Goal: Task Accomplishment & Management: Use online tool/utility

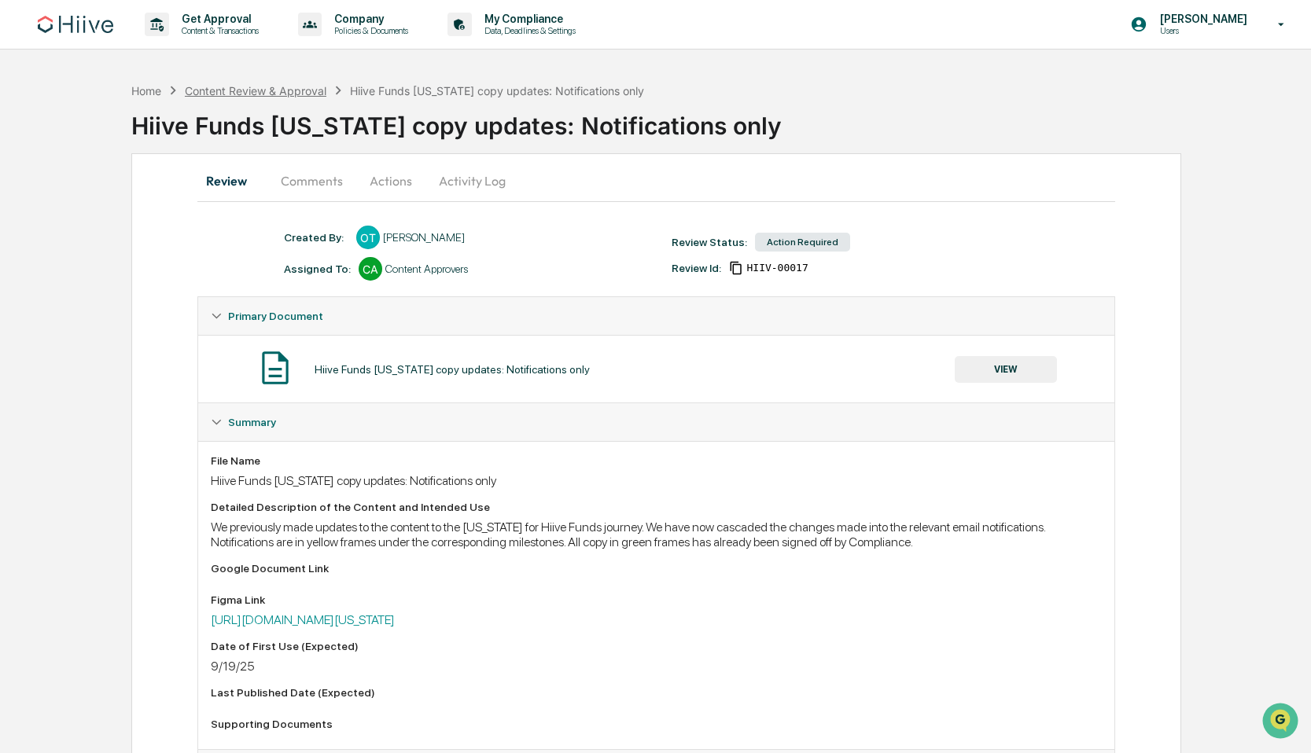
click at [280, 84] on div "Content Review & Approval" at bounding box center [256, 90] width 142 height 13
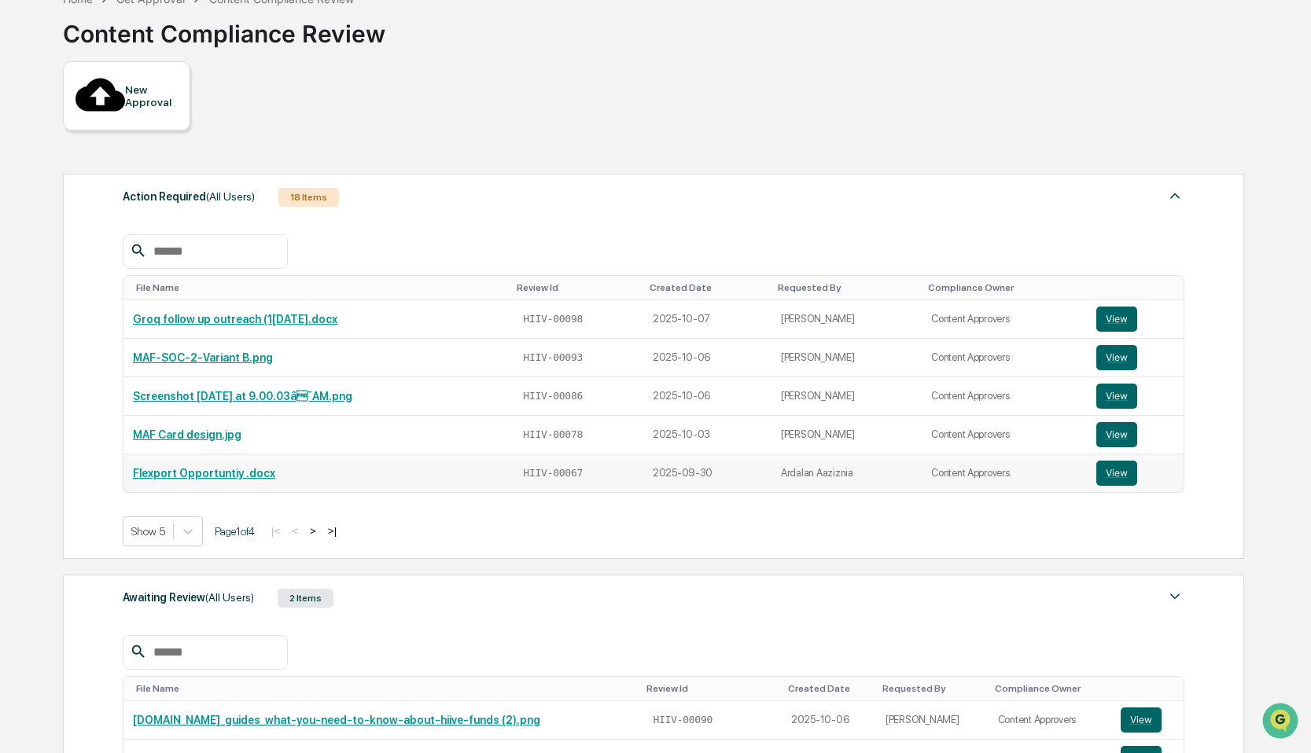
scroll to position [193, 0]
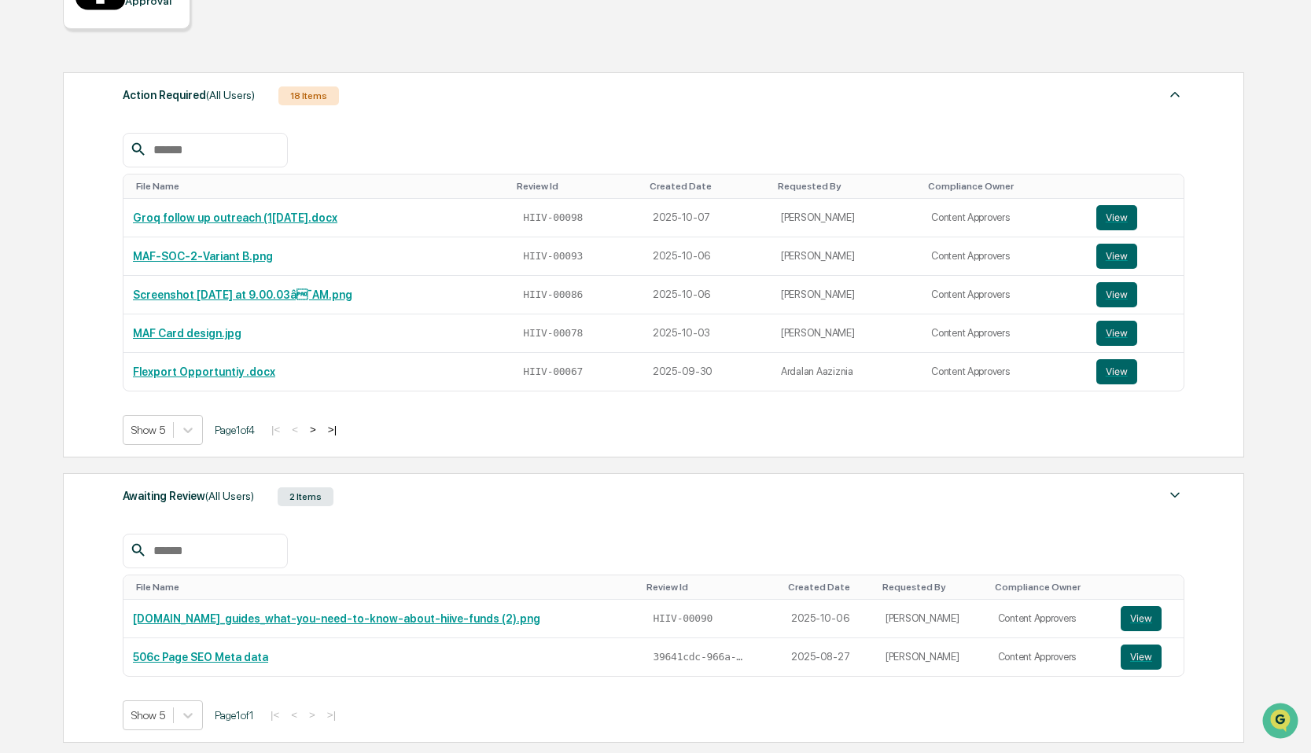
click at [426, 473] on div "Awaiting Review (All Users) 2 Items File Name Review Id Created Date Requested …" at bounding box center [653, 608] width 1181 height 270
click at [197, 486] on div "Awaiting Review (All Users)" at bounding box center [188, 496] width 131 height 20
click at [200, 486] on div "Awaiting Review (All Users)" at bounding box center [188, 496] width 131 height 20
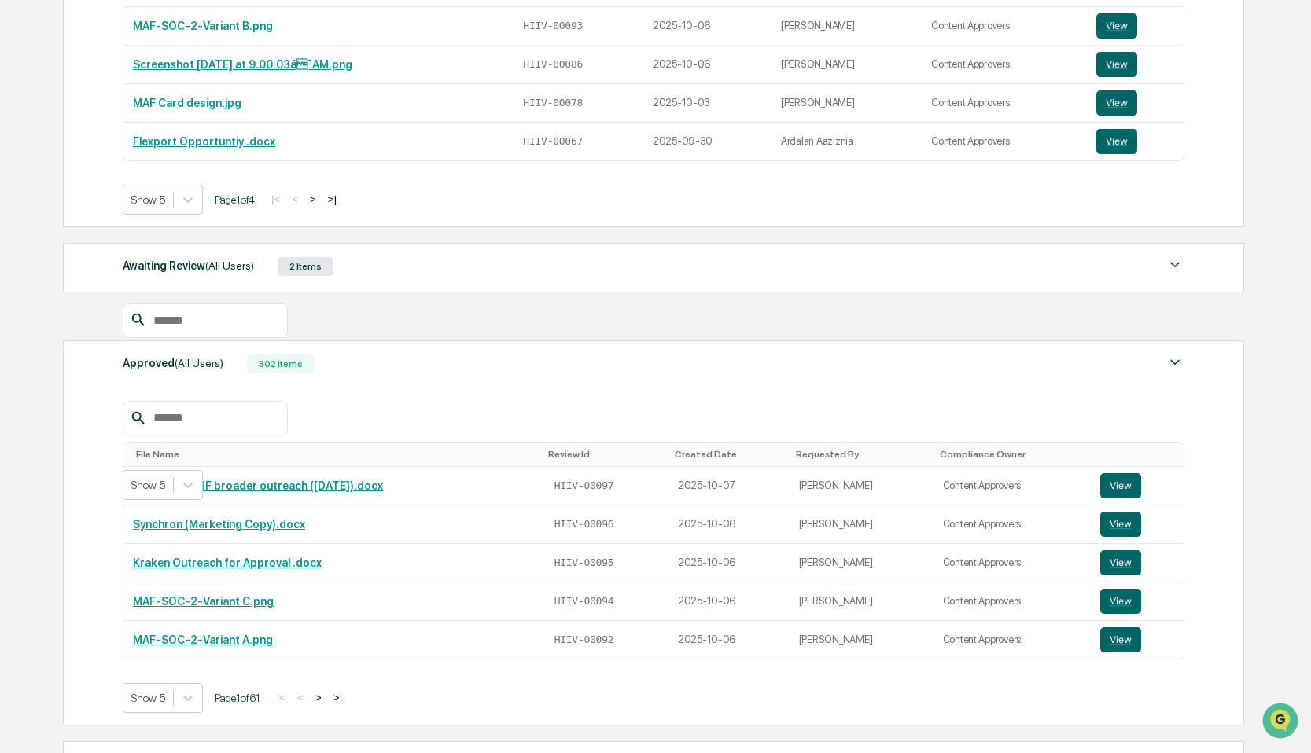
scroll to position [419, 0]
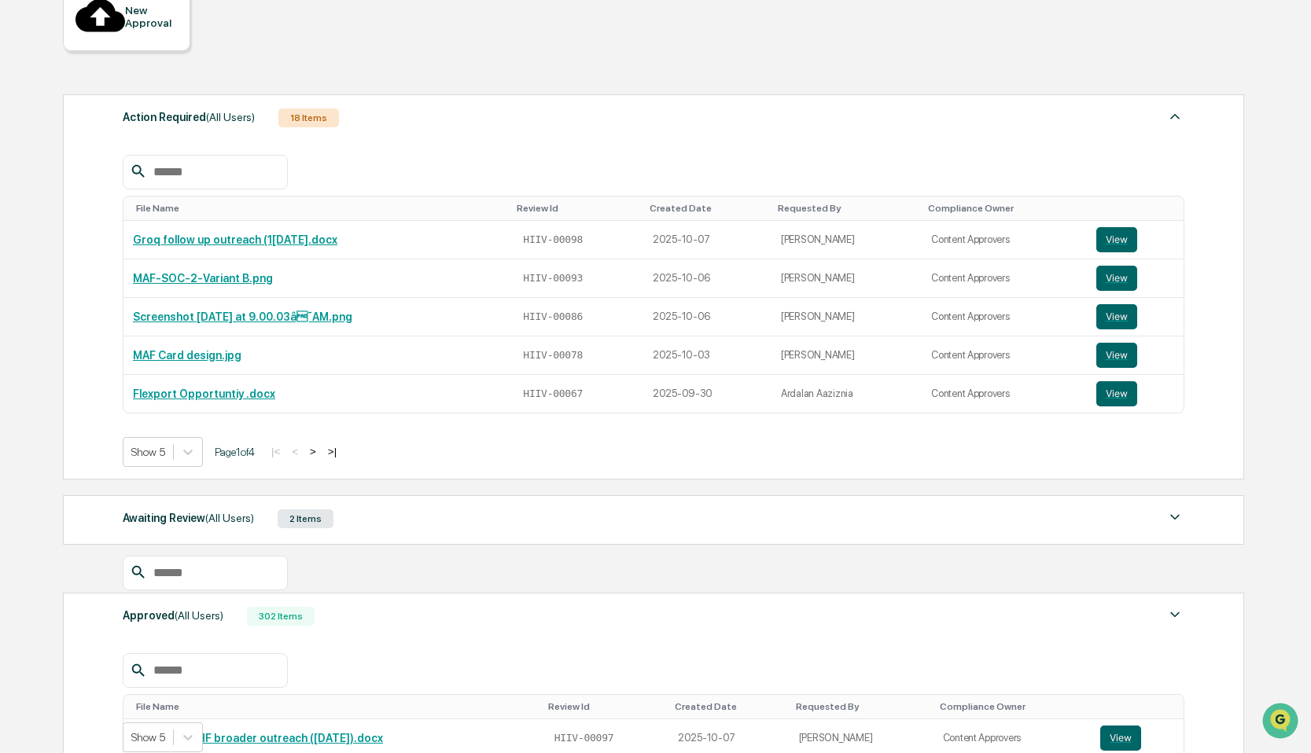
scroll to position [0, 0]
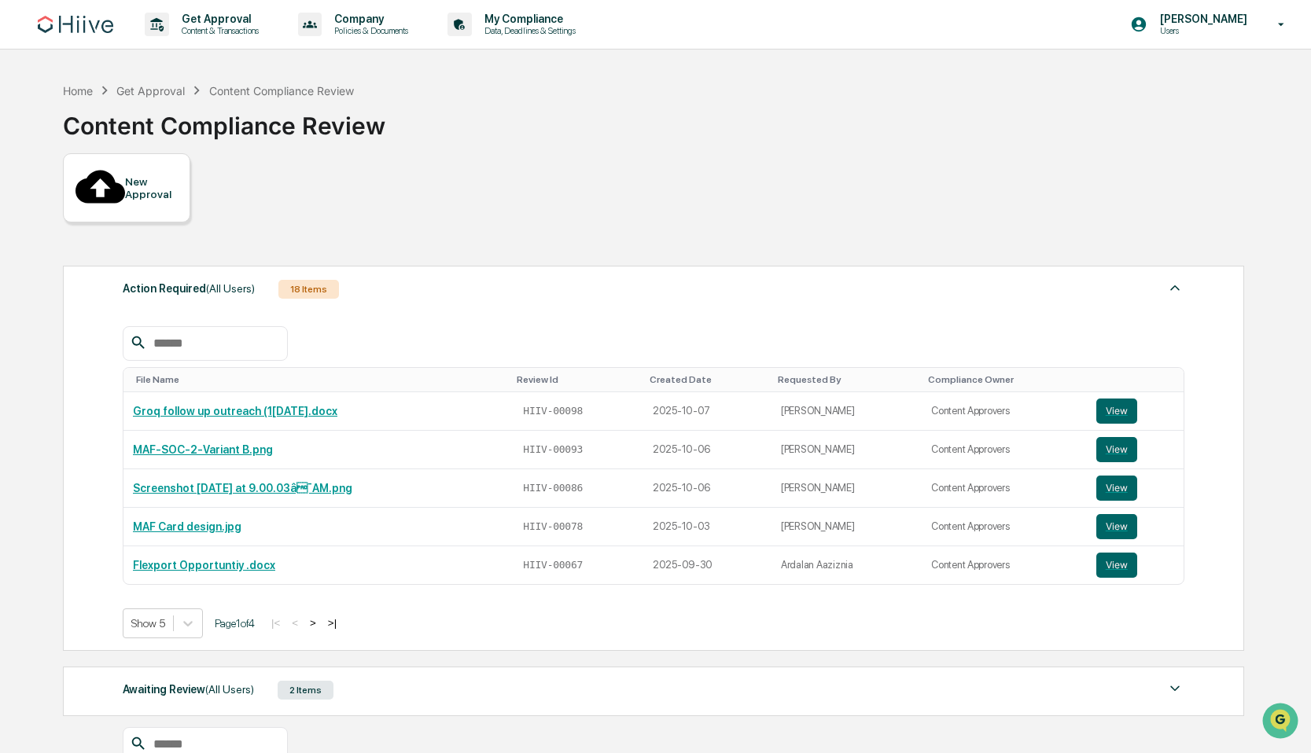
click at [321, 616] on button ">" at bounding box center [313, 622] width 16 height 13
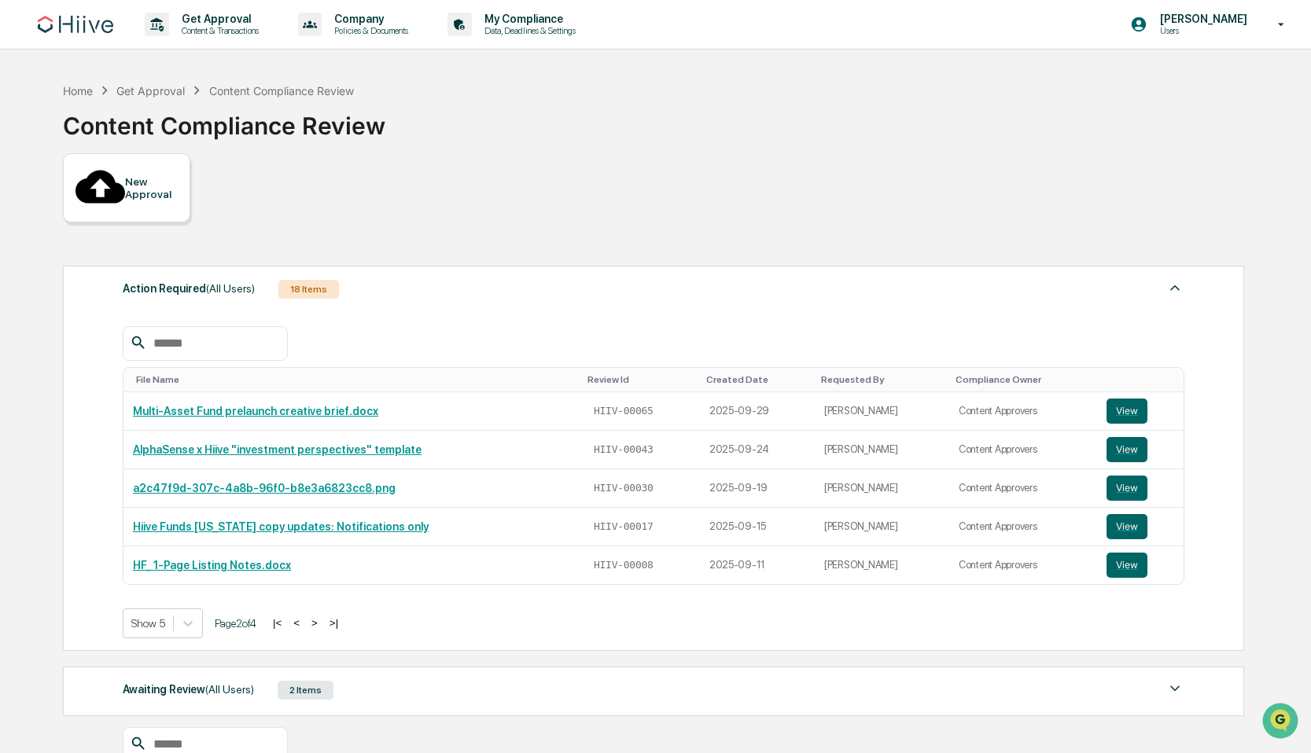
click at [322, 616] on button ">" at bounding box center [315, 622] width 16 height 13
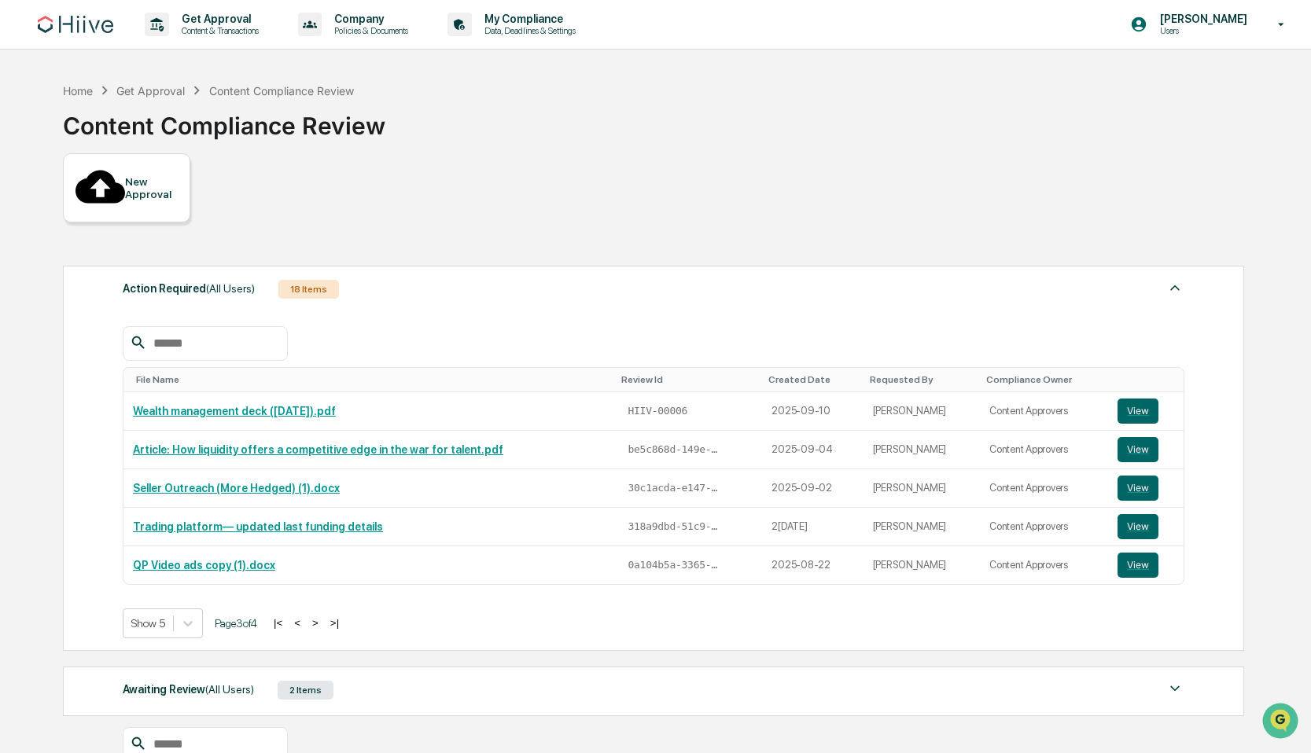
click at [323, 616] on button ">" at bounding box center [315, 622] width 16 height 13
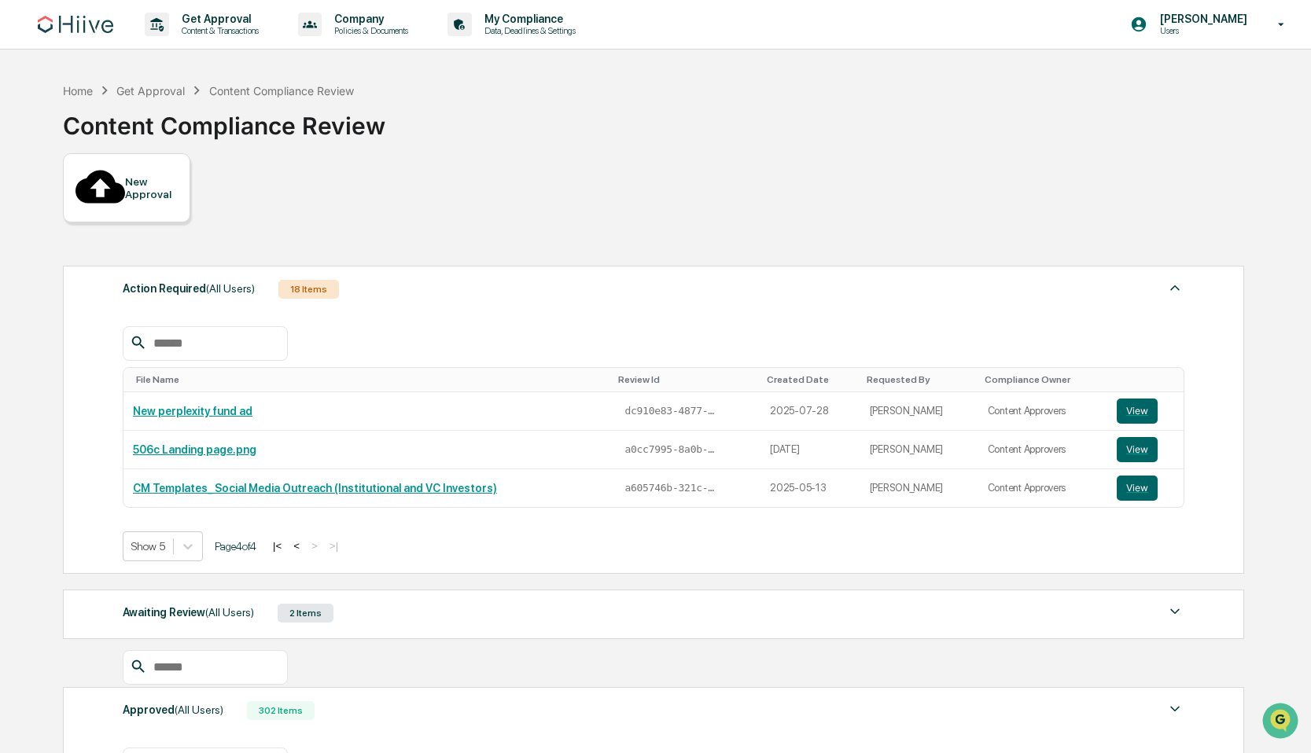
click at [304, 539] on button "<" at bounding box center [297, 545] width 16 height 13
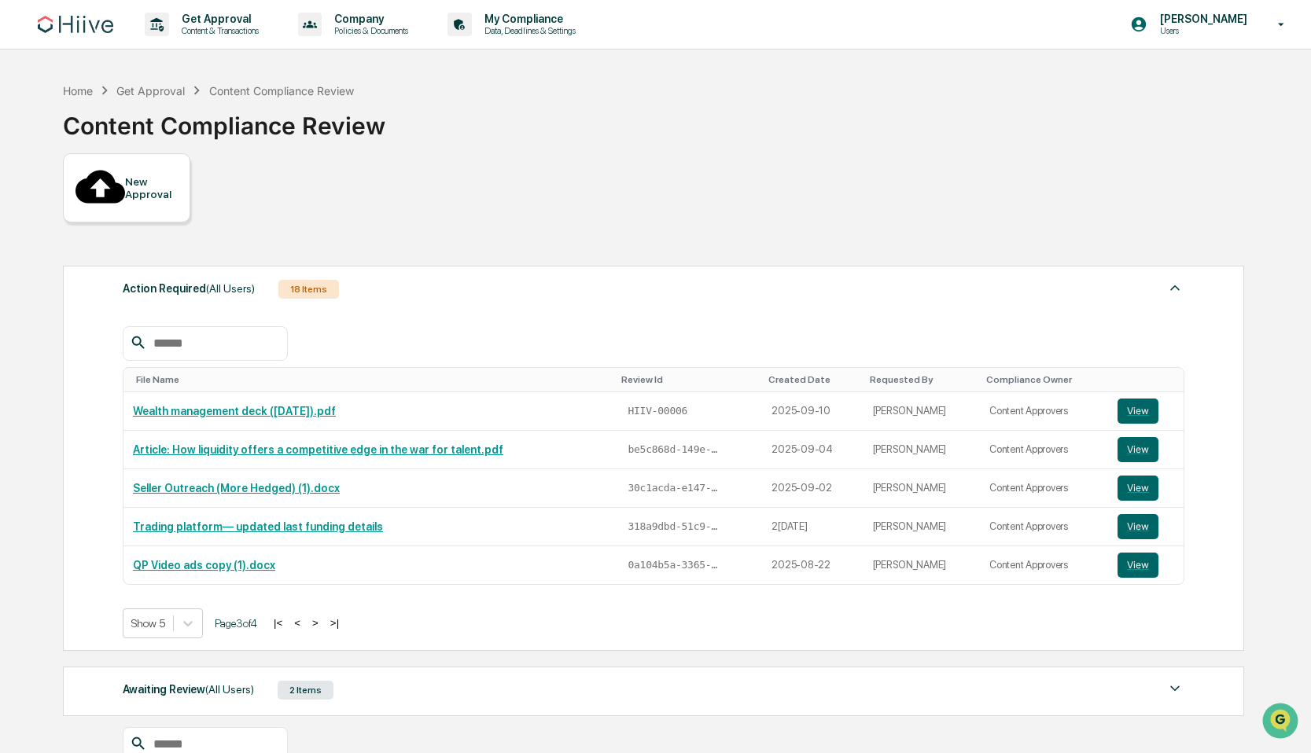
click at [305, 616] on button "<" at bounding box center [297, 622] width 16 height 13
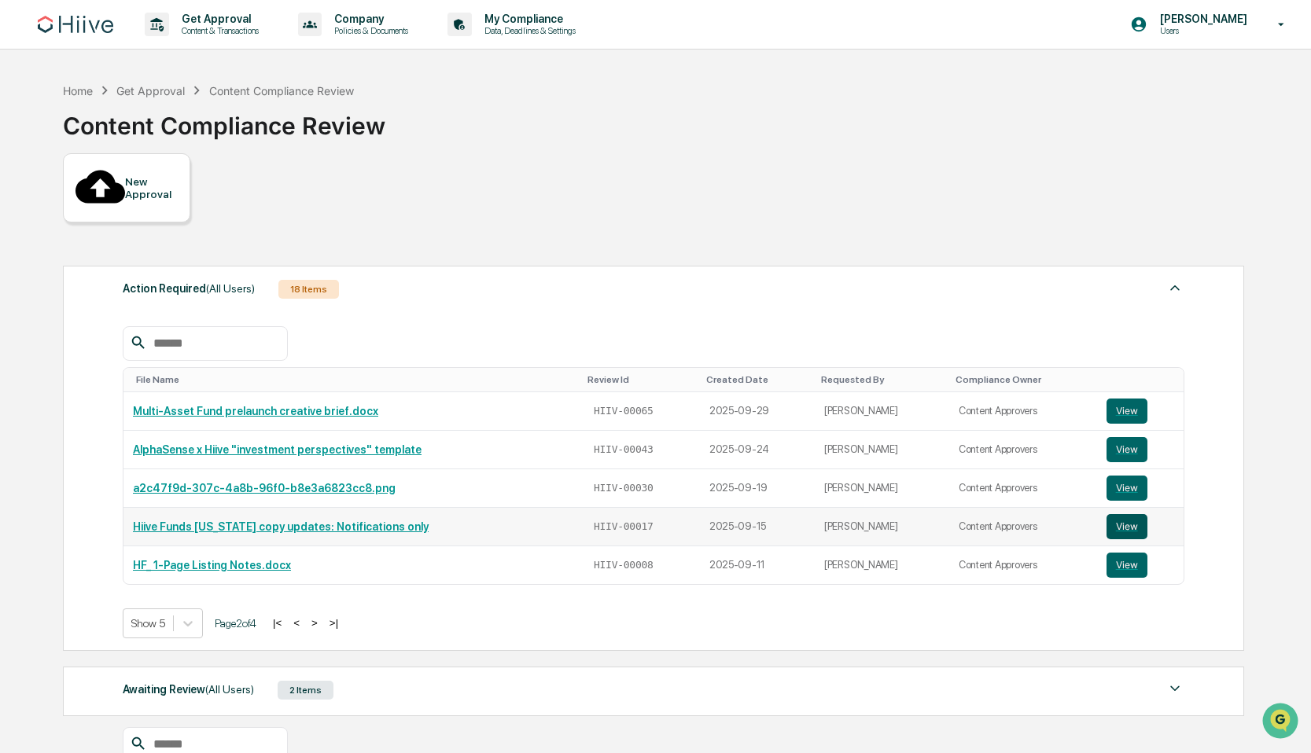
click at [1110, 514] on button "View" at bounding box center [1126, 526] width 41 height 25
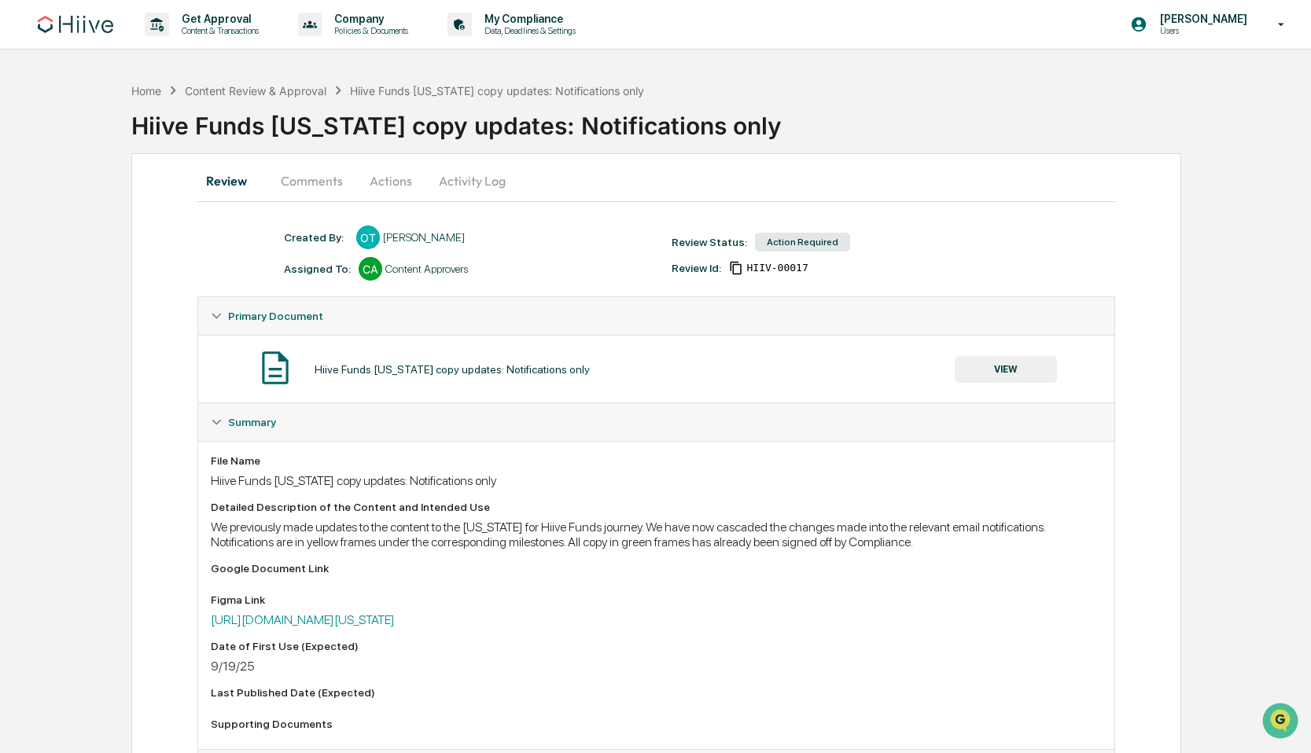
click at [309, 186] on button "Comments" at bounding box center [311, 181] width 87 height 38
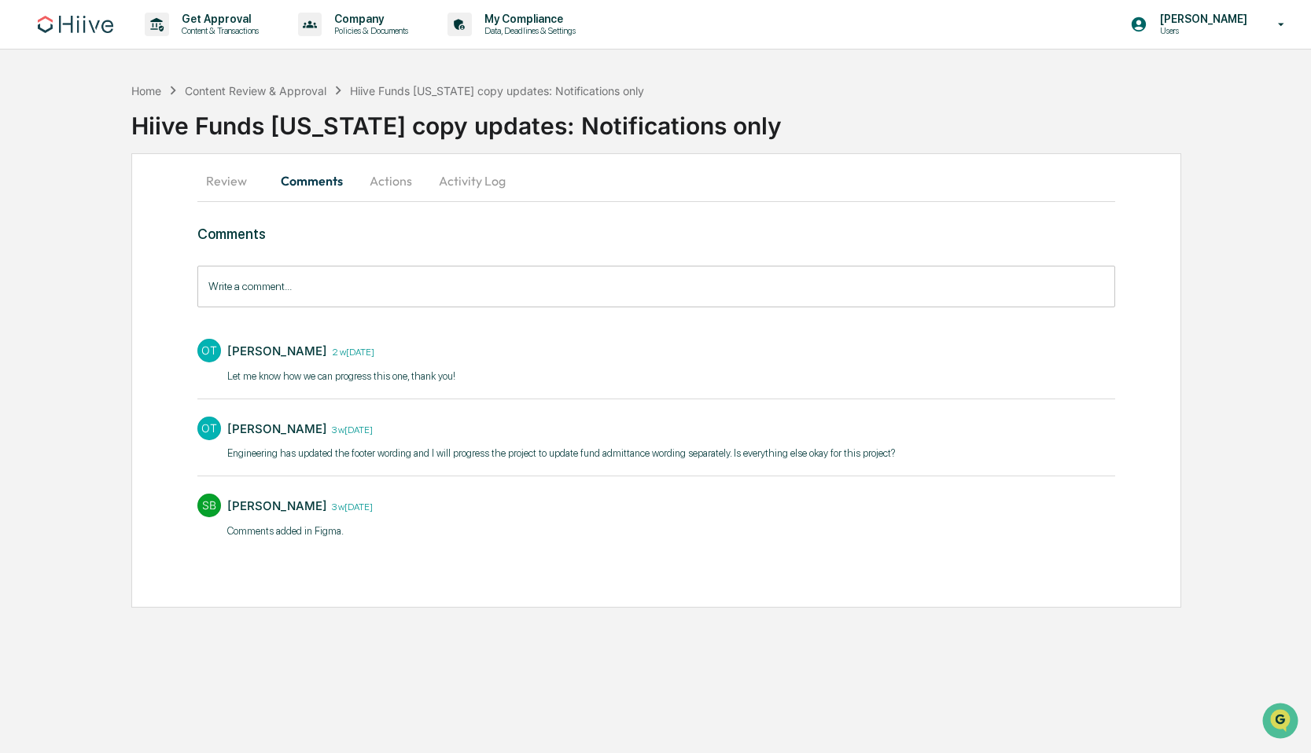
click at [399, 173] on button "Actions" at bounding box center [390, 181] width 71 height 38
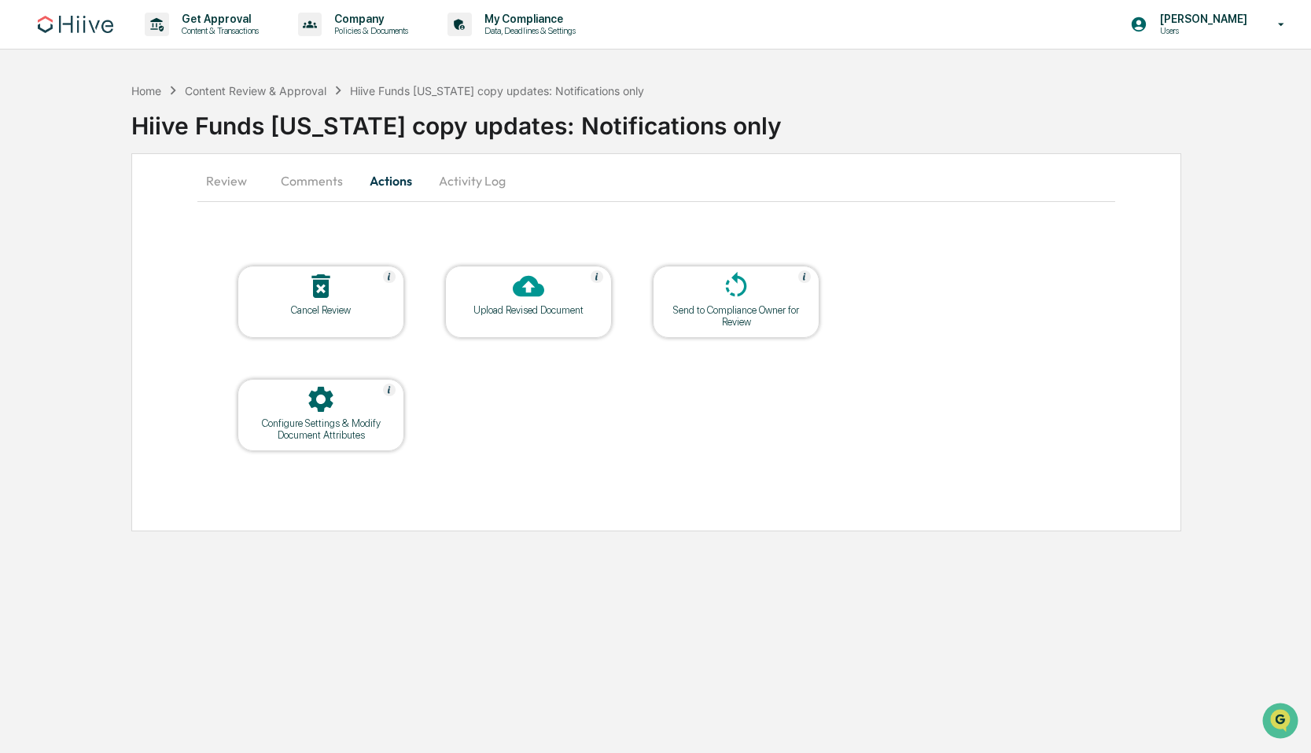
click at [472, 186] on button "Activity Log" at bounding box center [472, 181] width 92 height 38
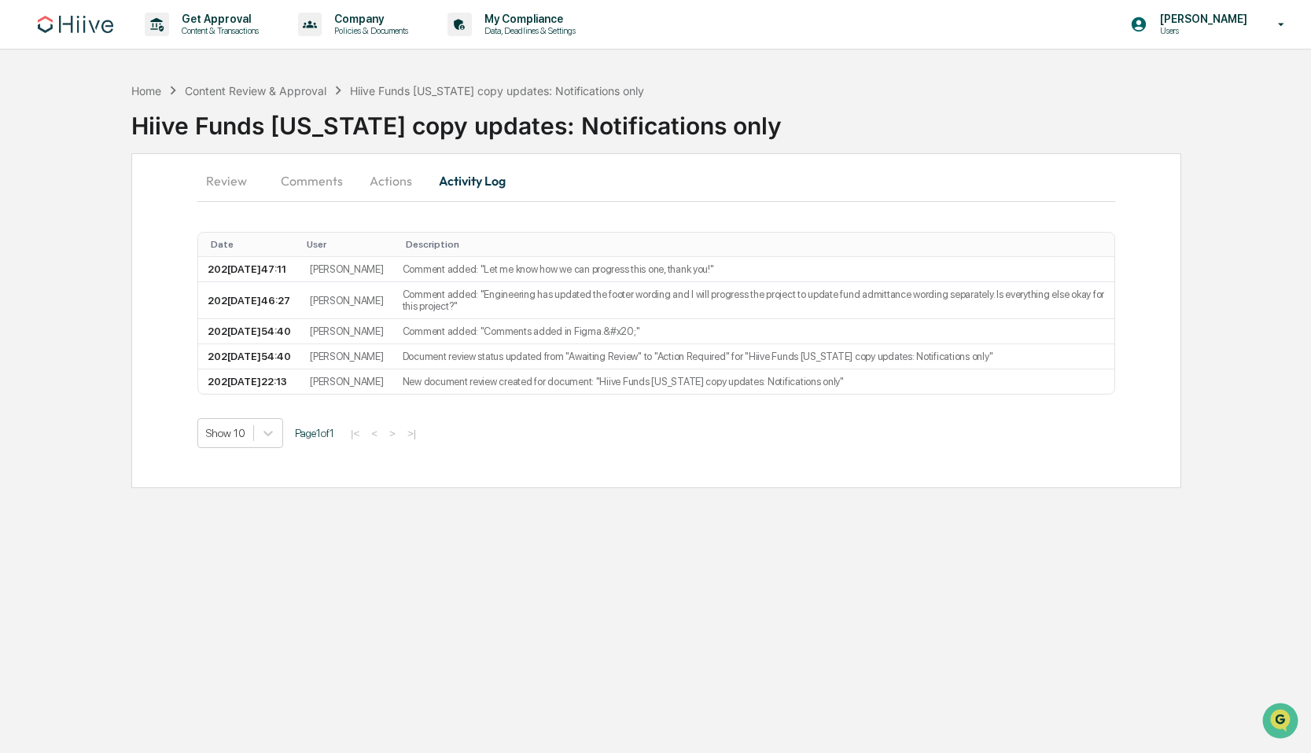
click at [226, 182] on button "Review" at bounding box center [232, 181] width 71 height 38
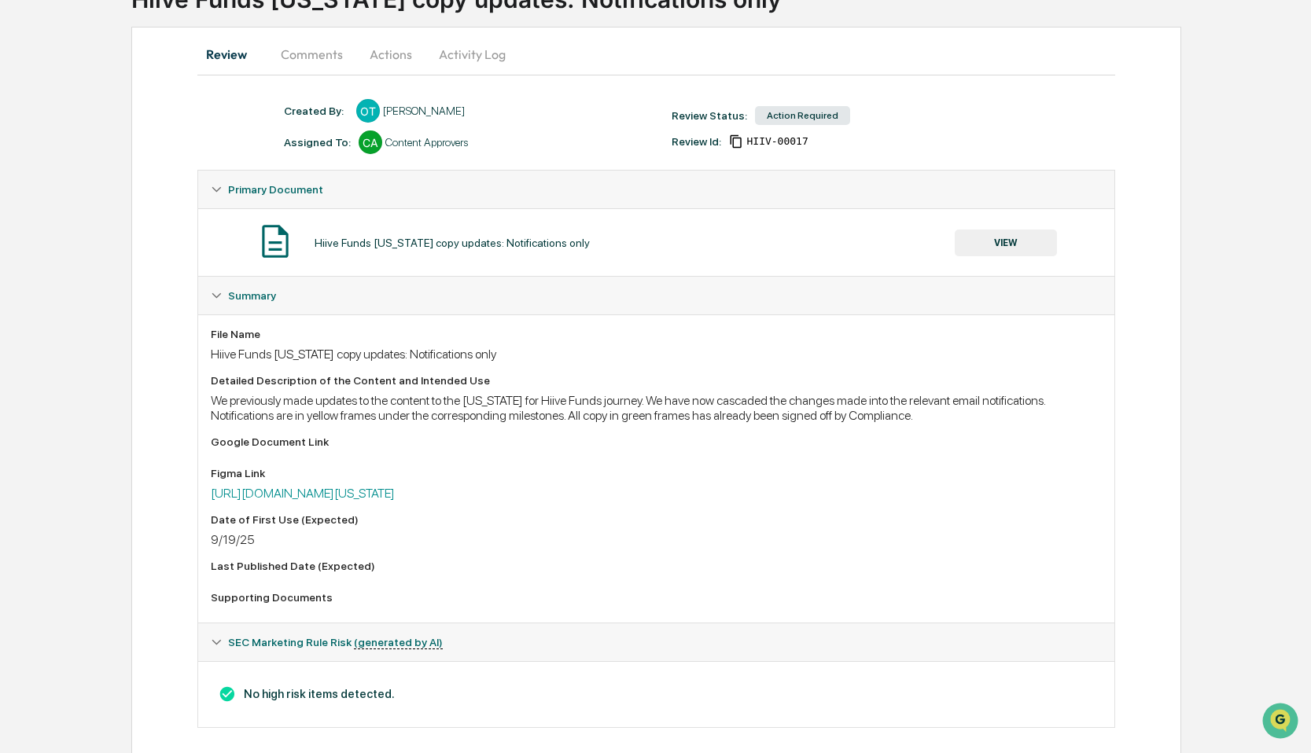
scroll to position [129, 0]
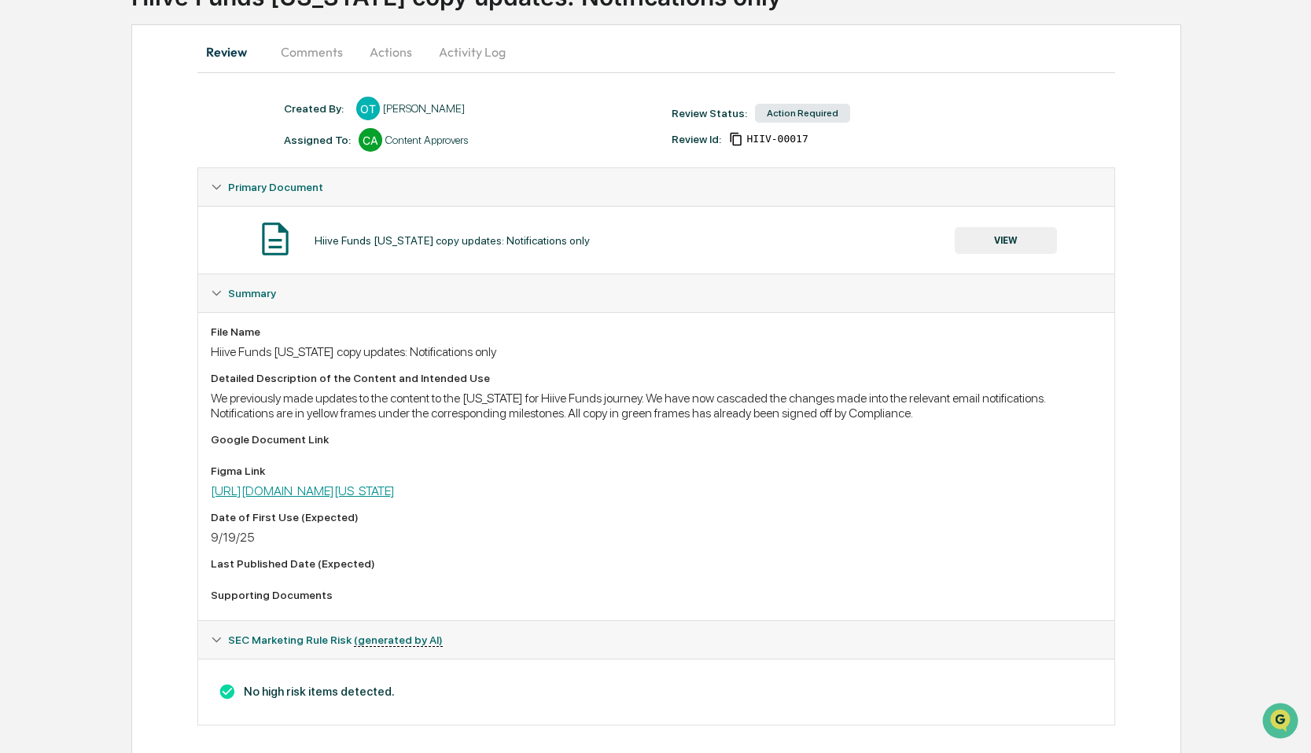
click at [395, 491] on link "[URL][DOMAIN_NAME][US_STATE]" at bounding box center [303, 490] width 184 height 15
click at [395, 60] on button "Actions" at bounding box center [390, 52] width 71 height 38
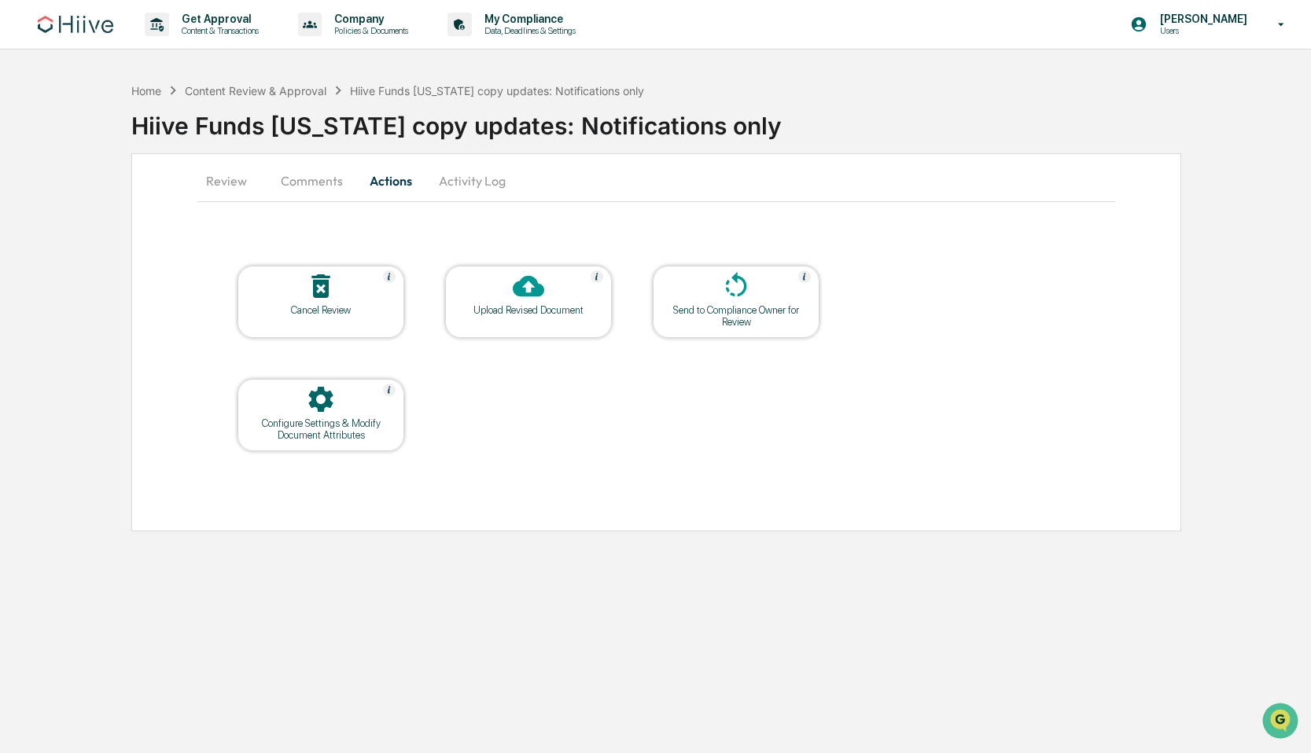
click at [528, 299] on icon at bounding box center [528, 285] width 31 height 31
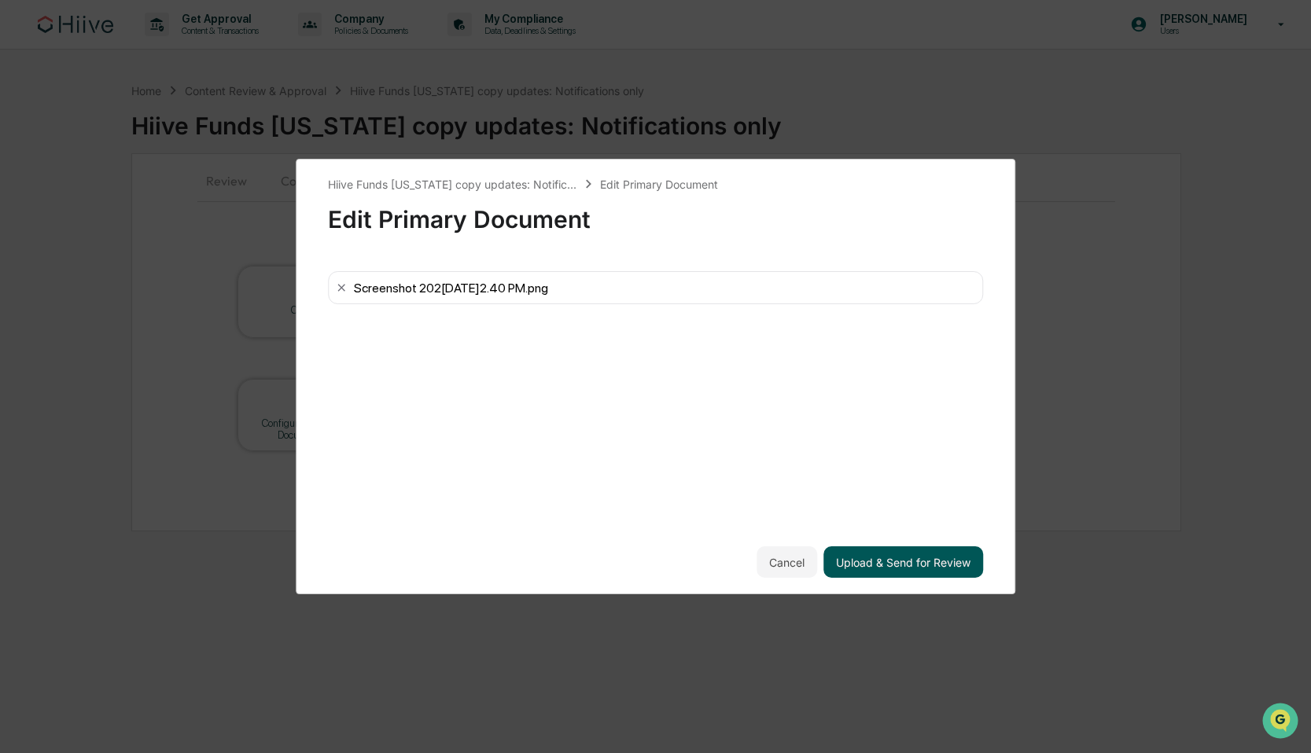
click at [921, 558] on button "Upload & Send for Review" at bounding box center [903, 561] width 160 height 31
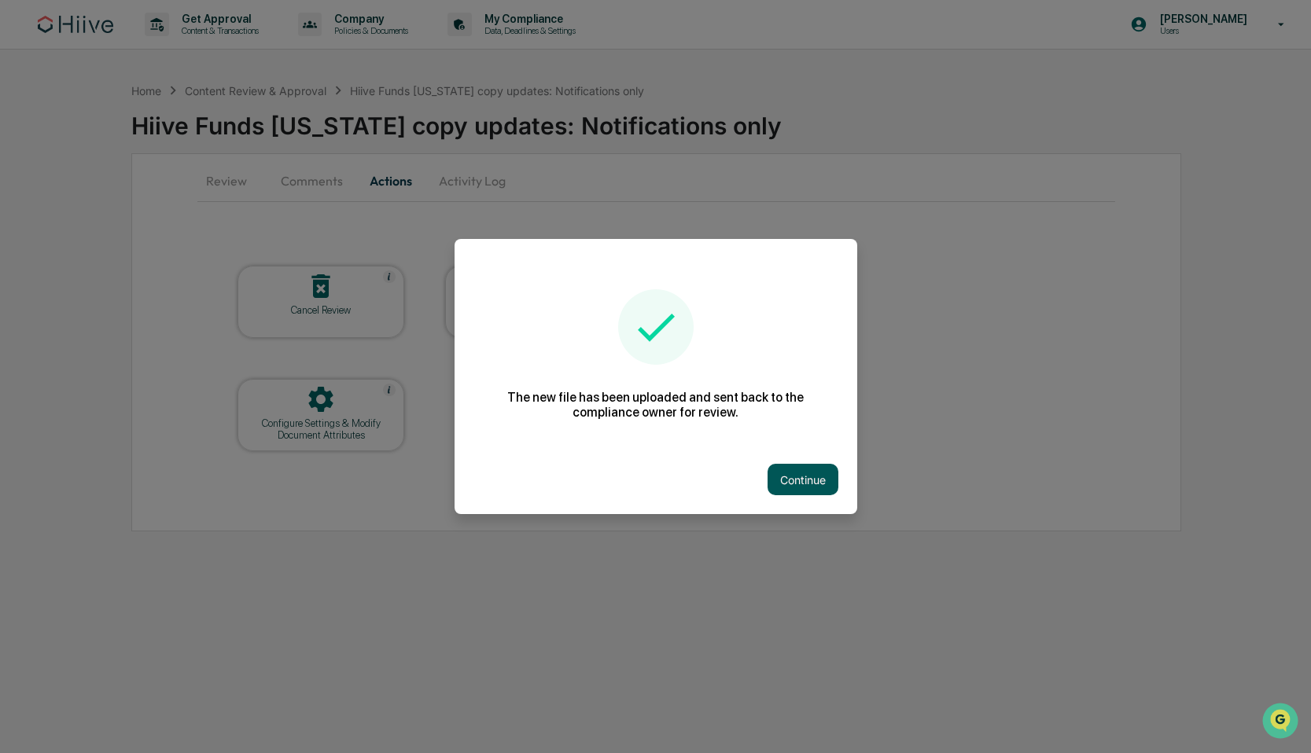
click at [820, 482] on button "Continue" at bounding box center [802, 479] width 71 height 31
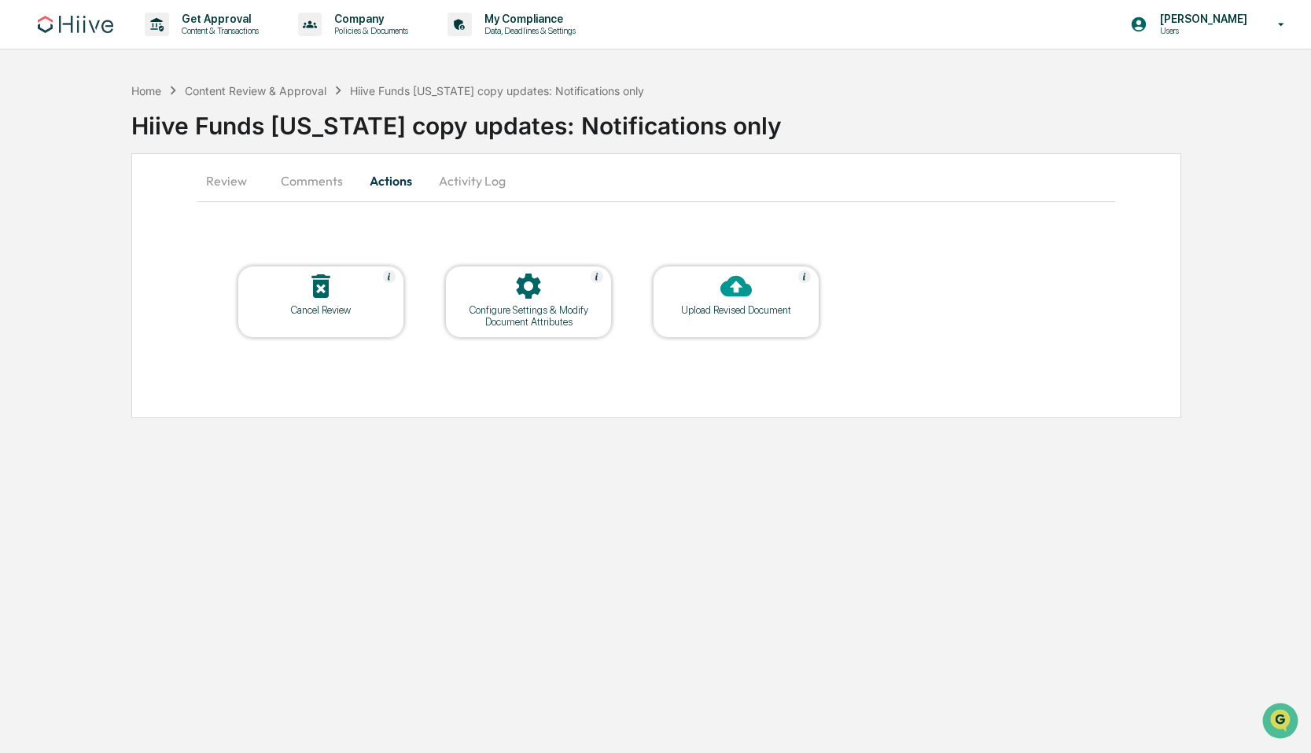
click at [228, 174] on button "Review" at bounding box center [232, 181] width 71 height 38
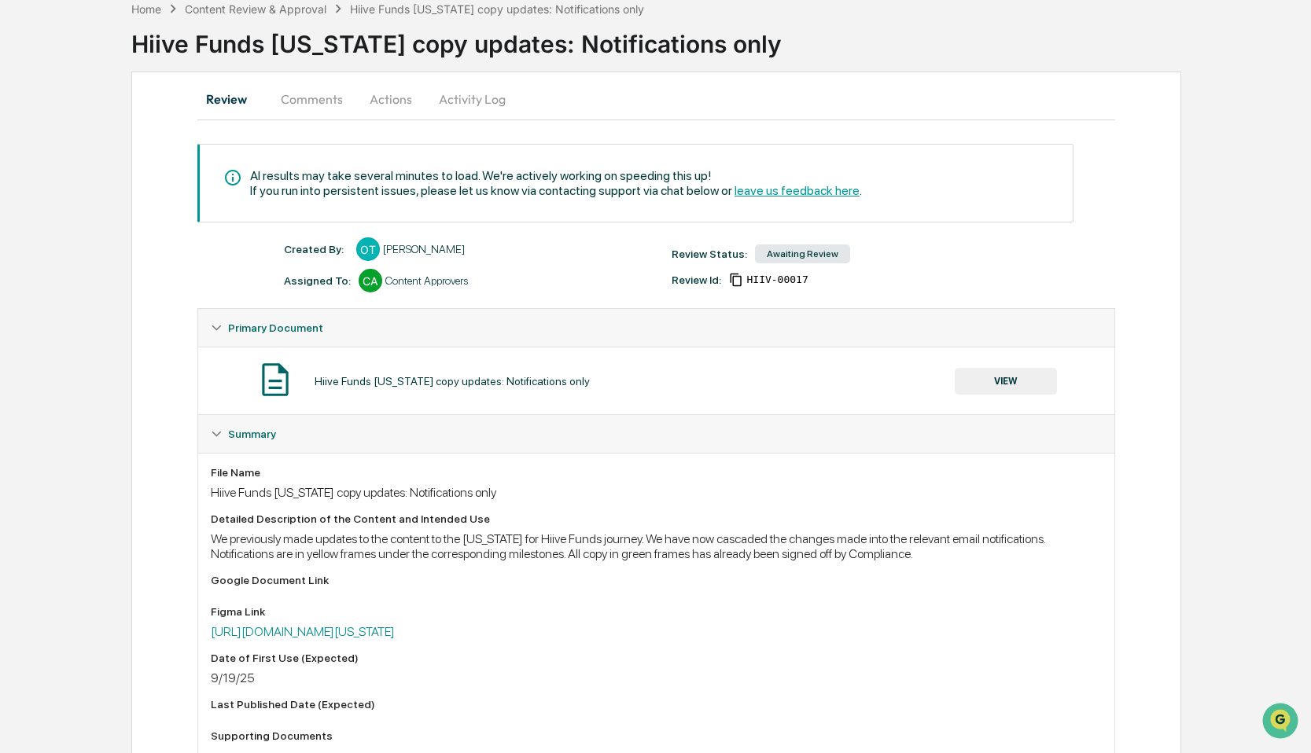
scroll to position [75, 0]
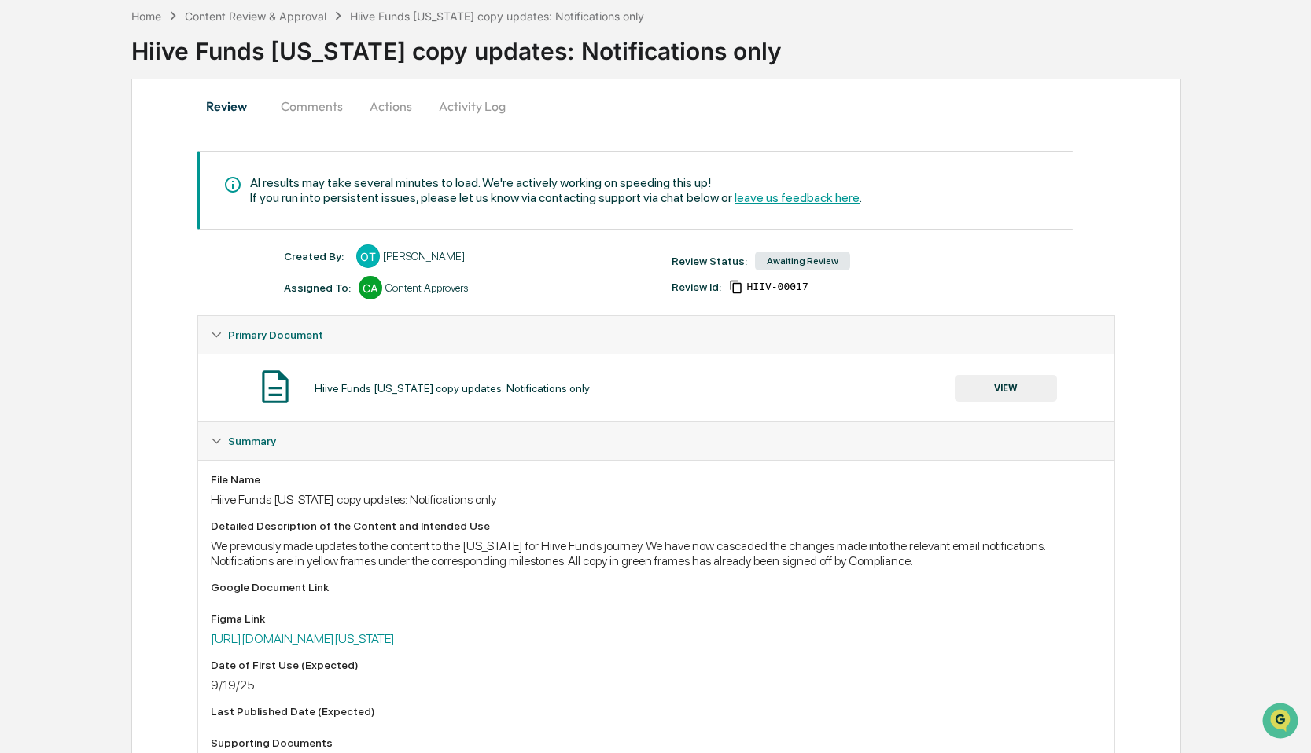
click at [406, 107] on button "Actions" at bounding box center [390, 106] width 71 height 38
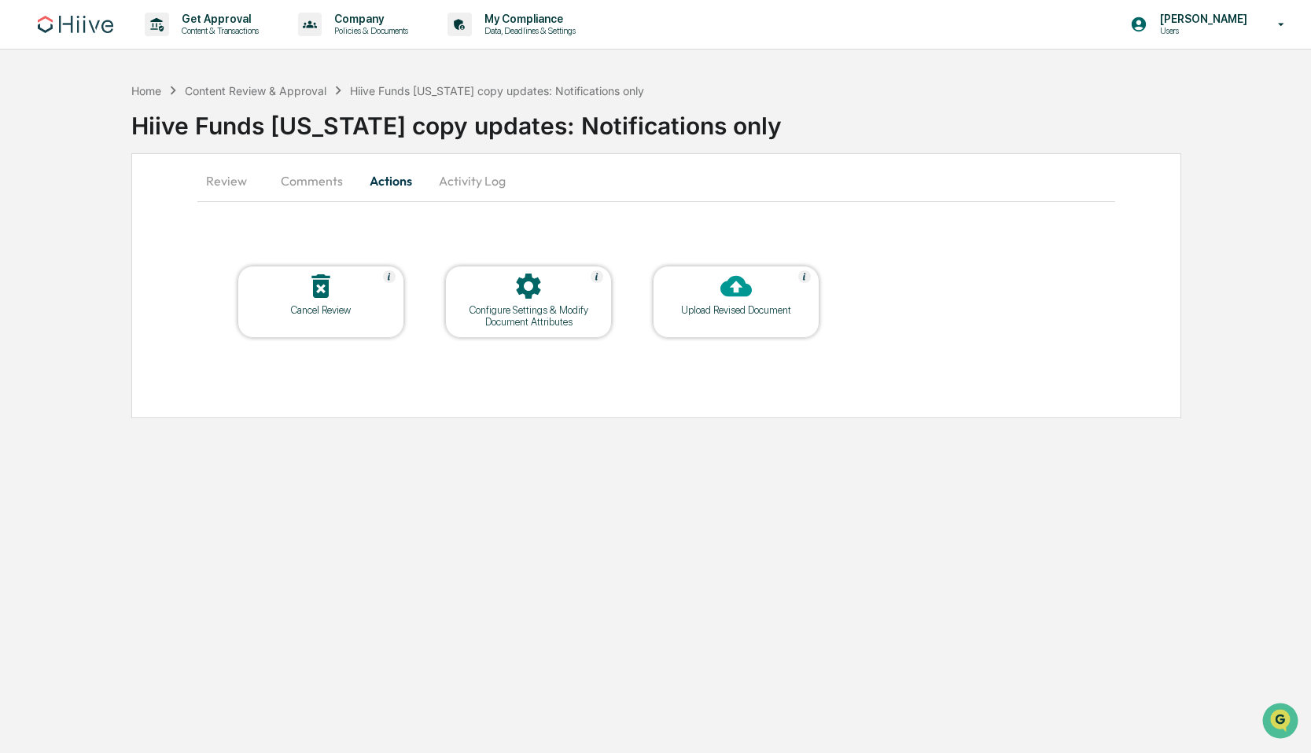
click at [292, 179] on button "Comments" at bounding box center [311, 181] width 87 height 38
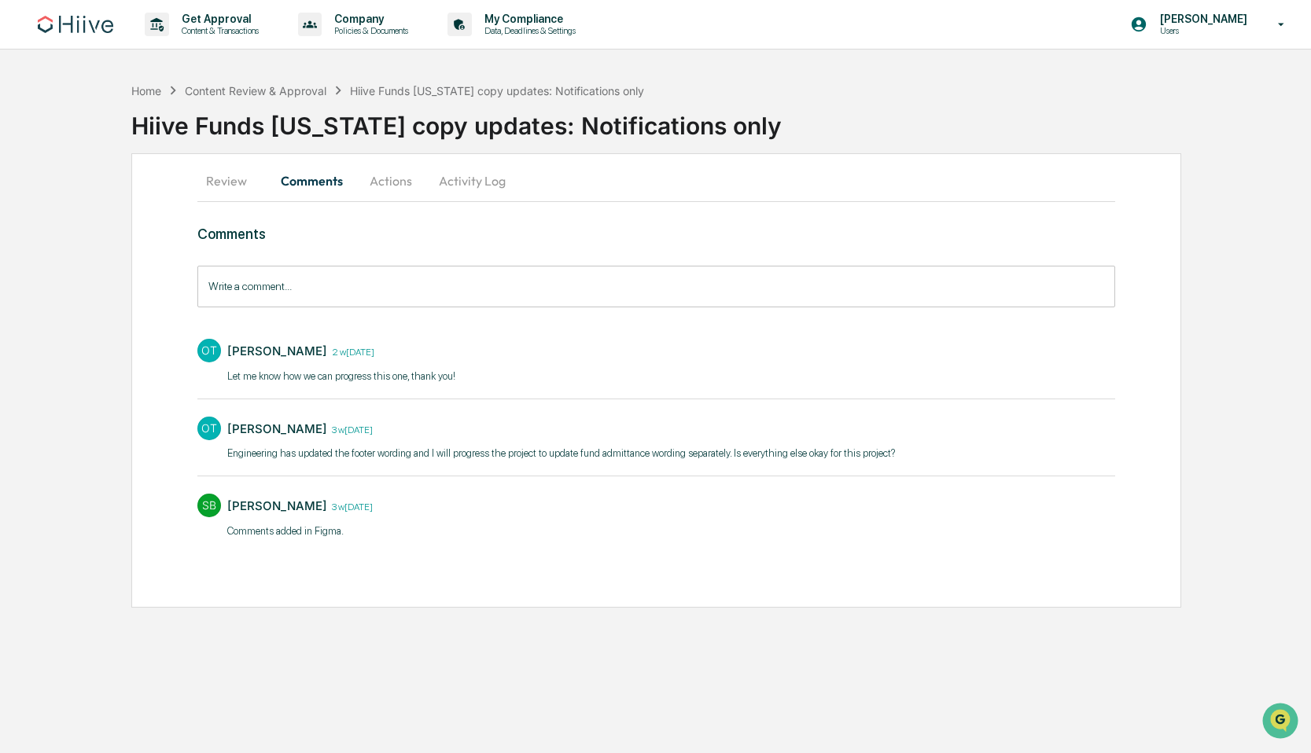
click at [333, 299] on input "Write a comment..." at bounding box center [655, 287] width 917 height 42
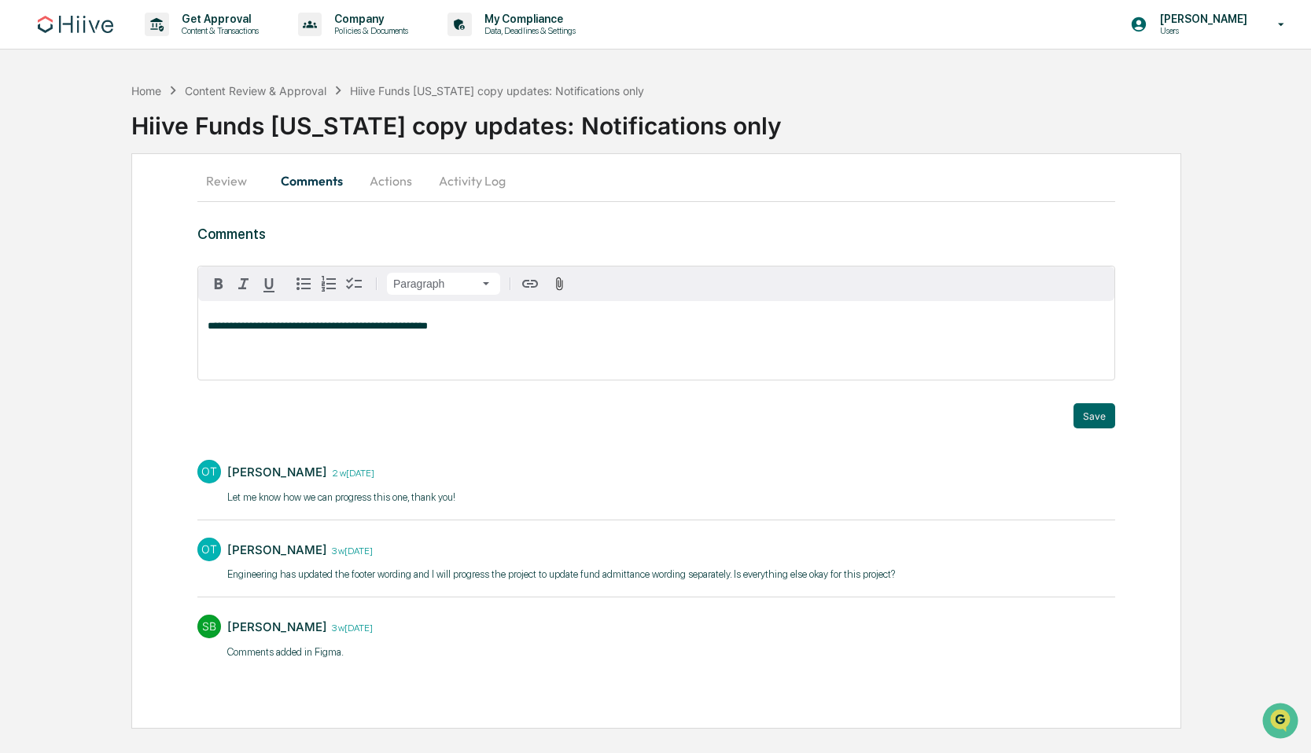
click at [546, 320] on div "**********" at bounding box center [656, 340] width 916 height 79
click at [406, 325] on span "**********" at bounding box center [318, 326] width 220 height 10
click at [289, 325] on span "**********" at bounding box center [318, 326] width 220 height 10
click at [493, 338] on div "**********" at bounding box center [656, 340] width 916 height 79
click at [1080, 410] on button "Save" at bounding box center [1094, 415] width 42 height 25
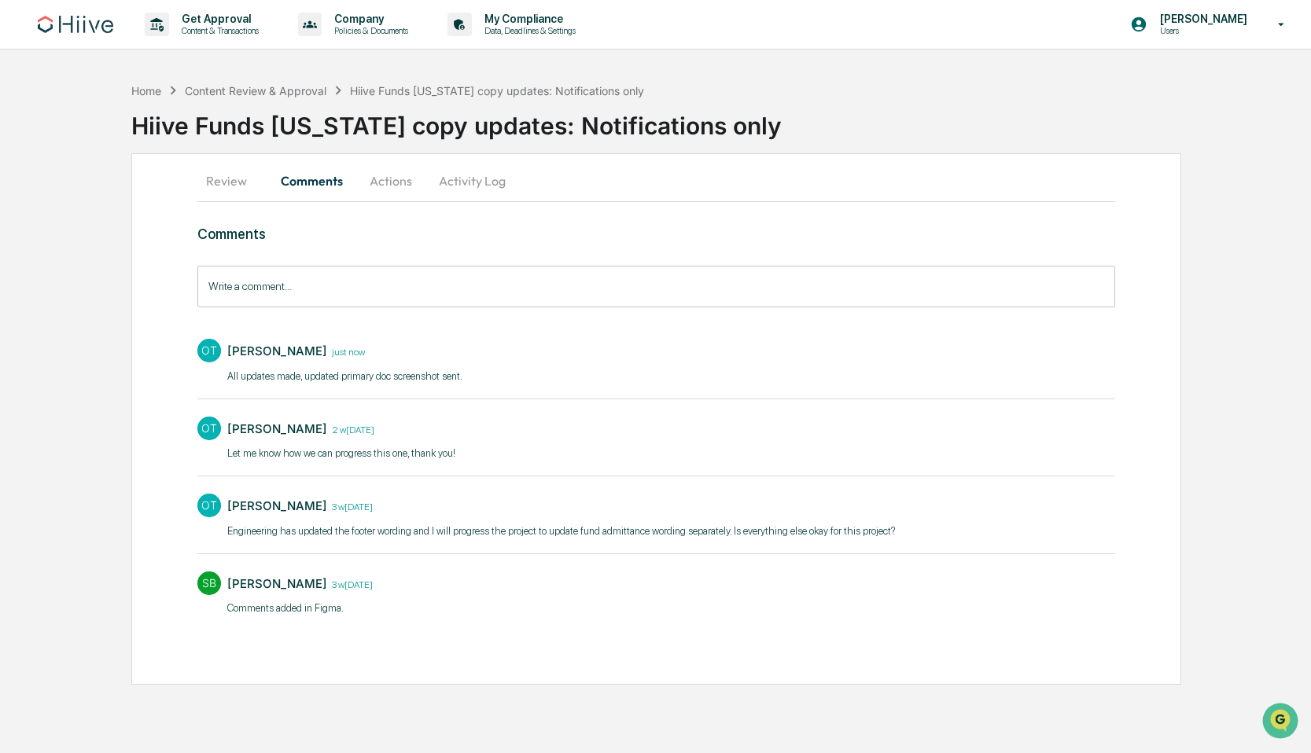
click at [219, 184] on button "Review" at bounding box center [232, 181] width 71 height 38
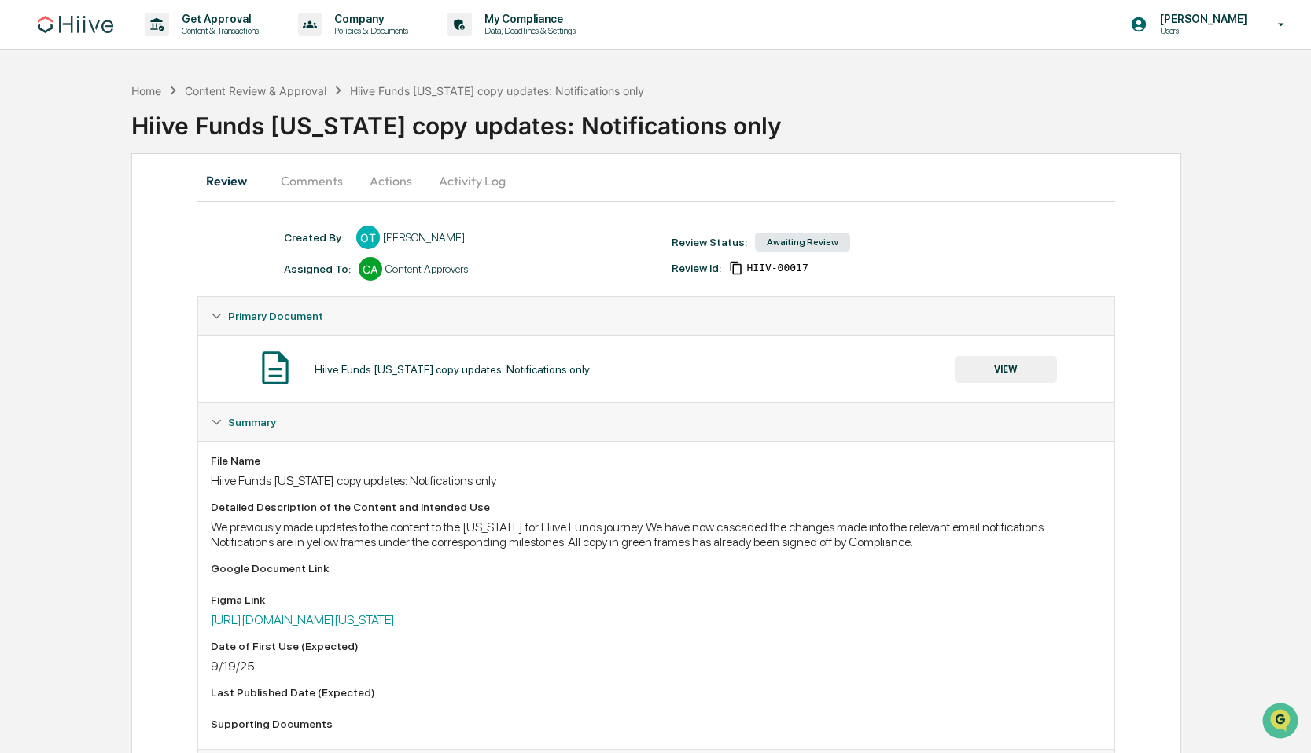
click at [1025, 373] on button "VIEW" at bounding box center [1005, 369] width 102 height 27
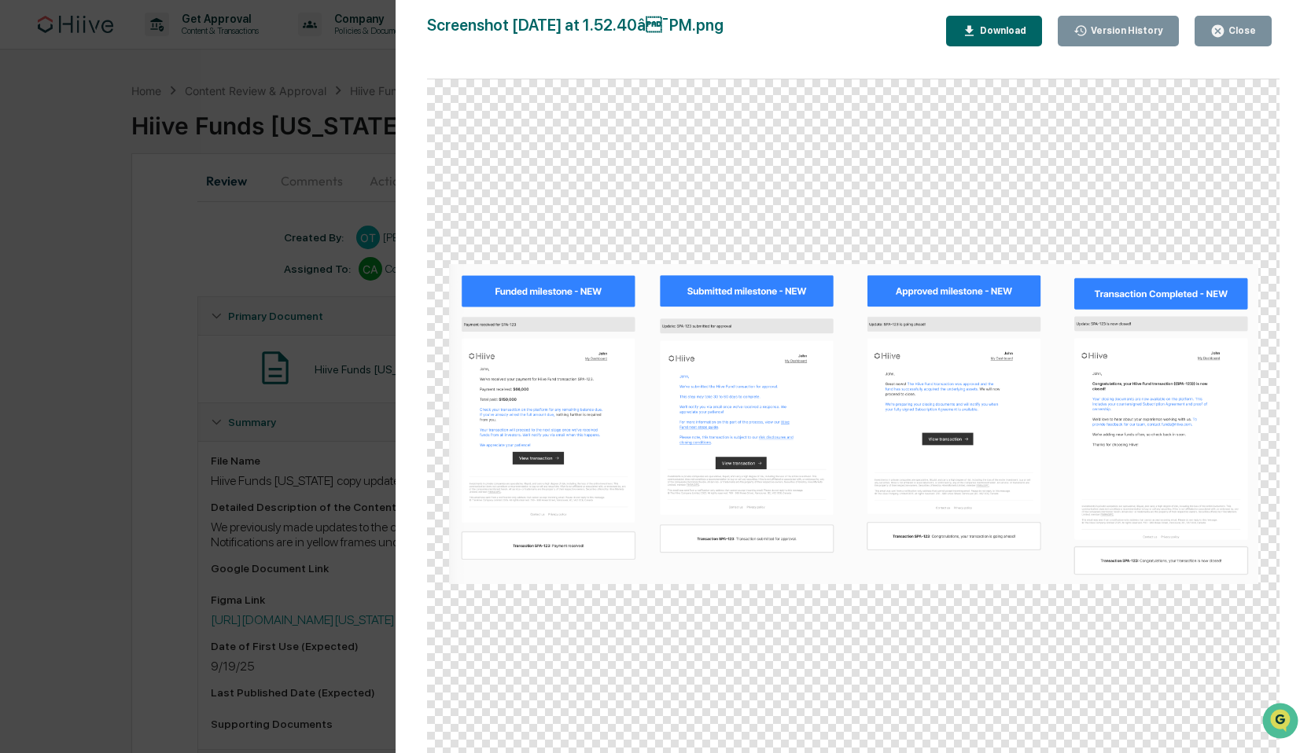
click at [97, 259] on div "Version History 10/07/2025, 08:52 PM Olivia Thornton 09/15/2025, 09:22 PM Olivi…" at bounding box center [655, 376] width 1311 height 753
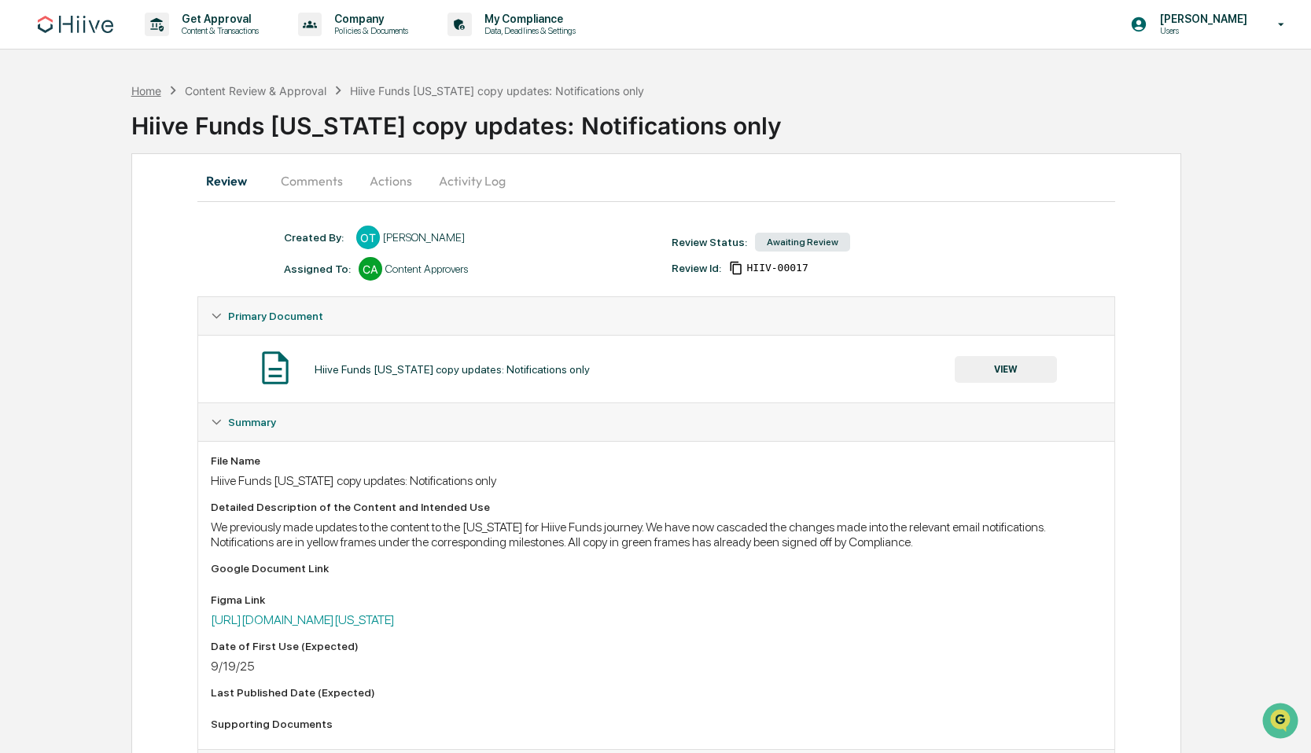
click at [147, 90] on div "Home" at bounding box center [146, 90] width 30 height 13
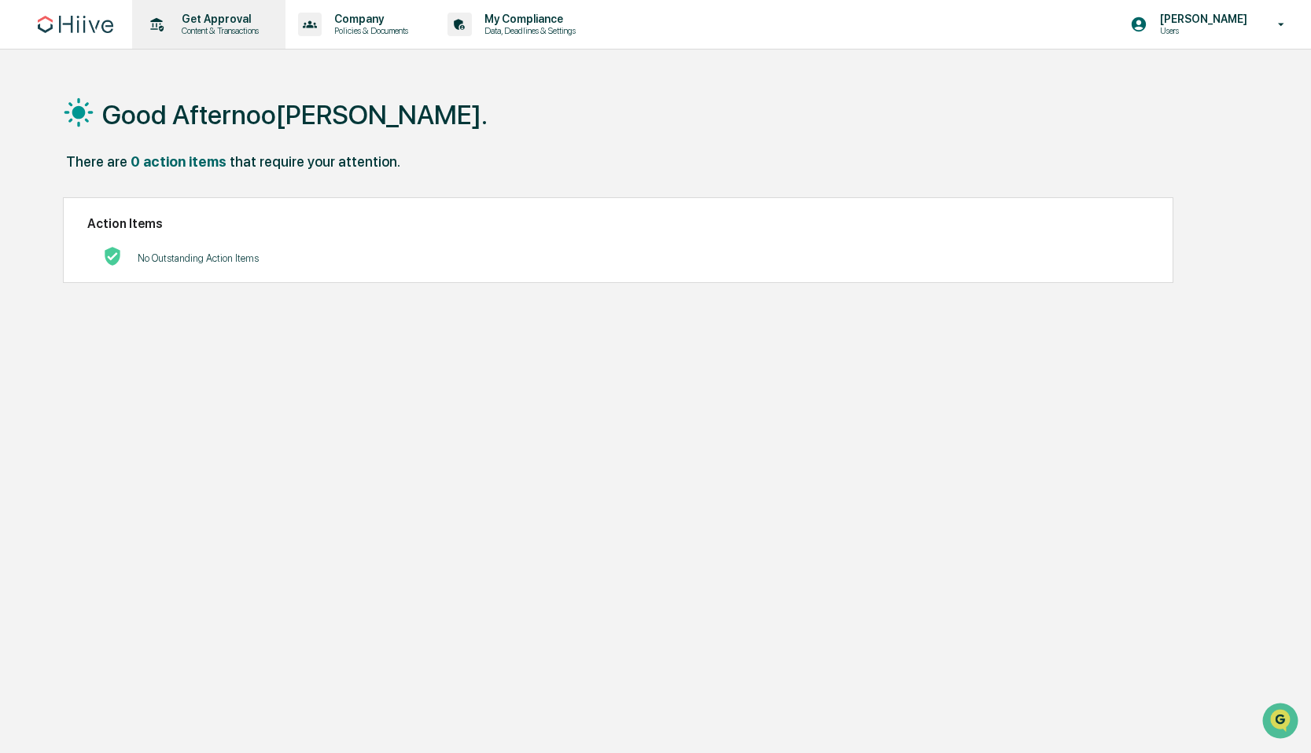
click at [224, 29] on p "Content & Transactions" at bounding box center [217, 30] width 97 height 11
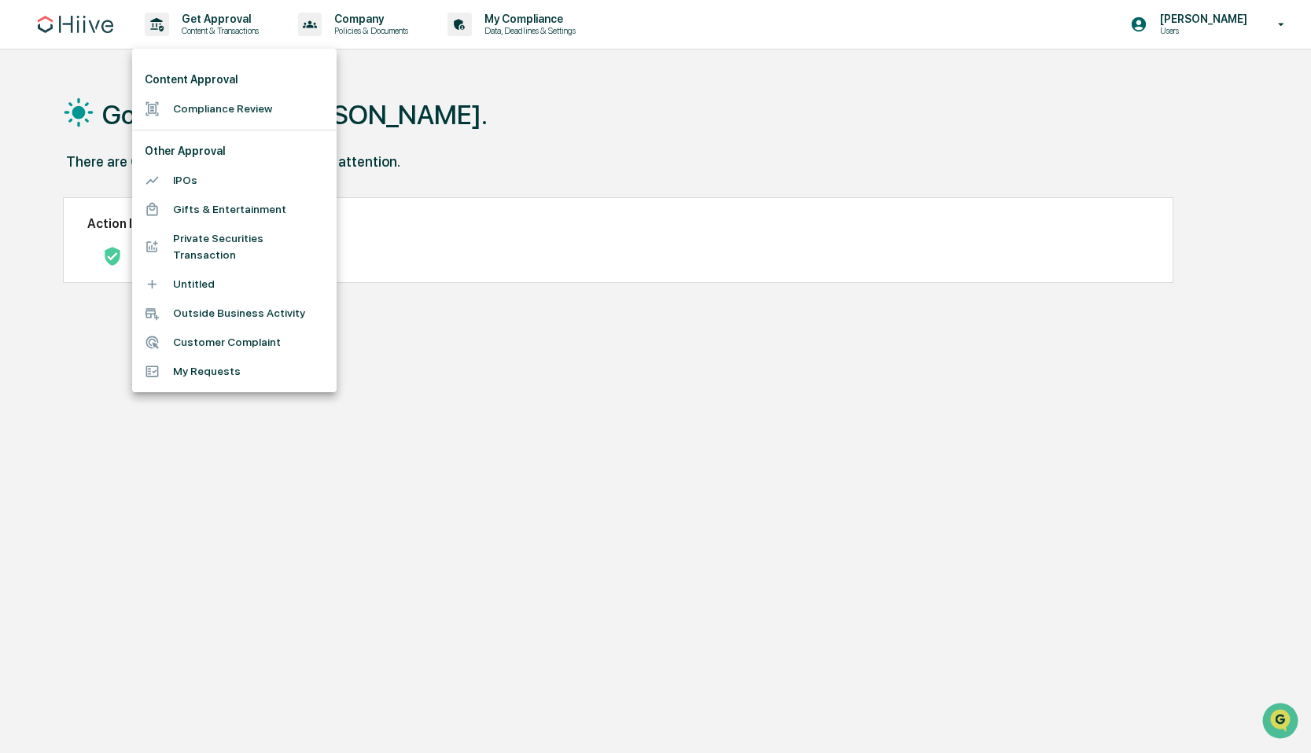
click at [200, 103] on li "Compliance Review" at bounding box center [234, 108] width 204 height 29
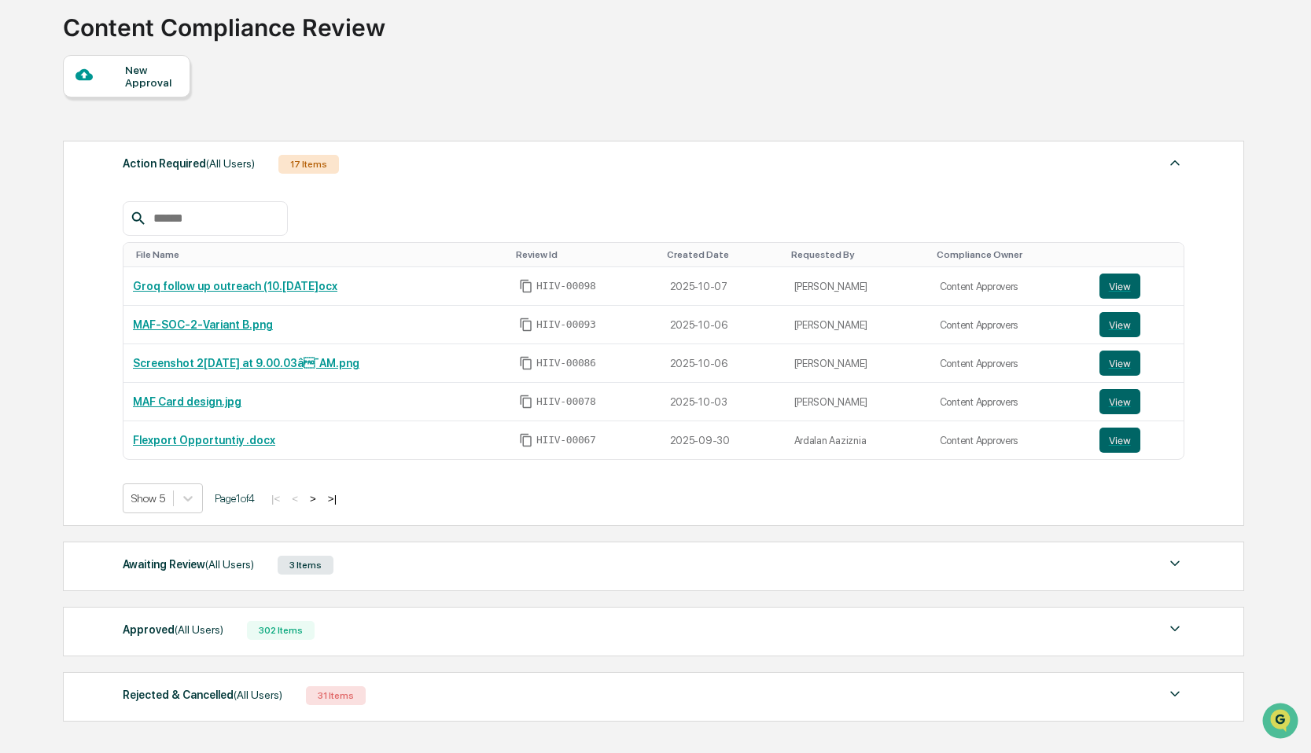
scroll to position [193, 0]
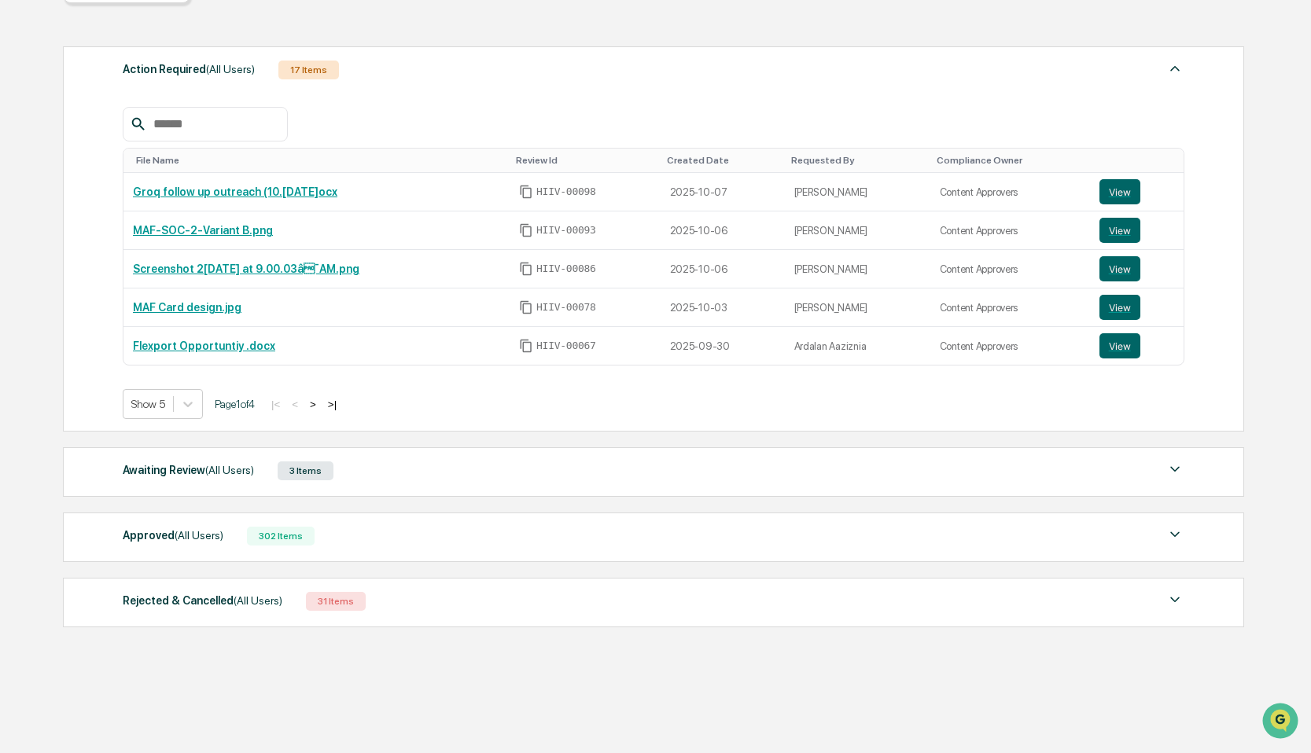
click at [160, 476] on div "Awaiting Review (All Users)" at bounding box center [188, 470] width 131 height 20
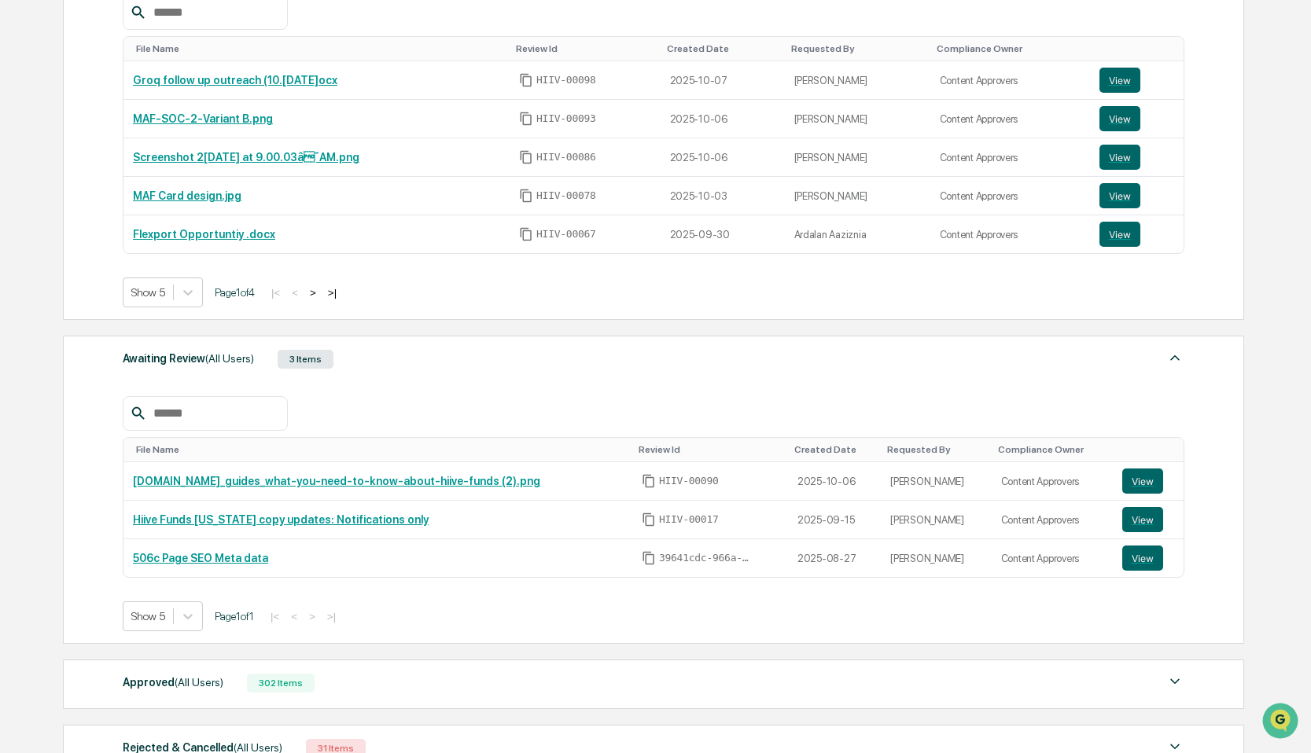
scroll to position [317, 0]
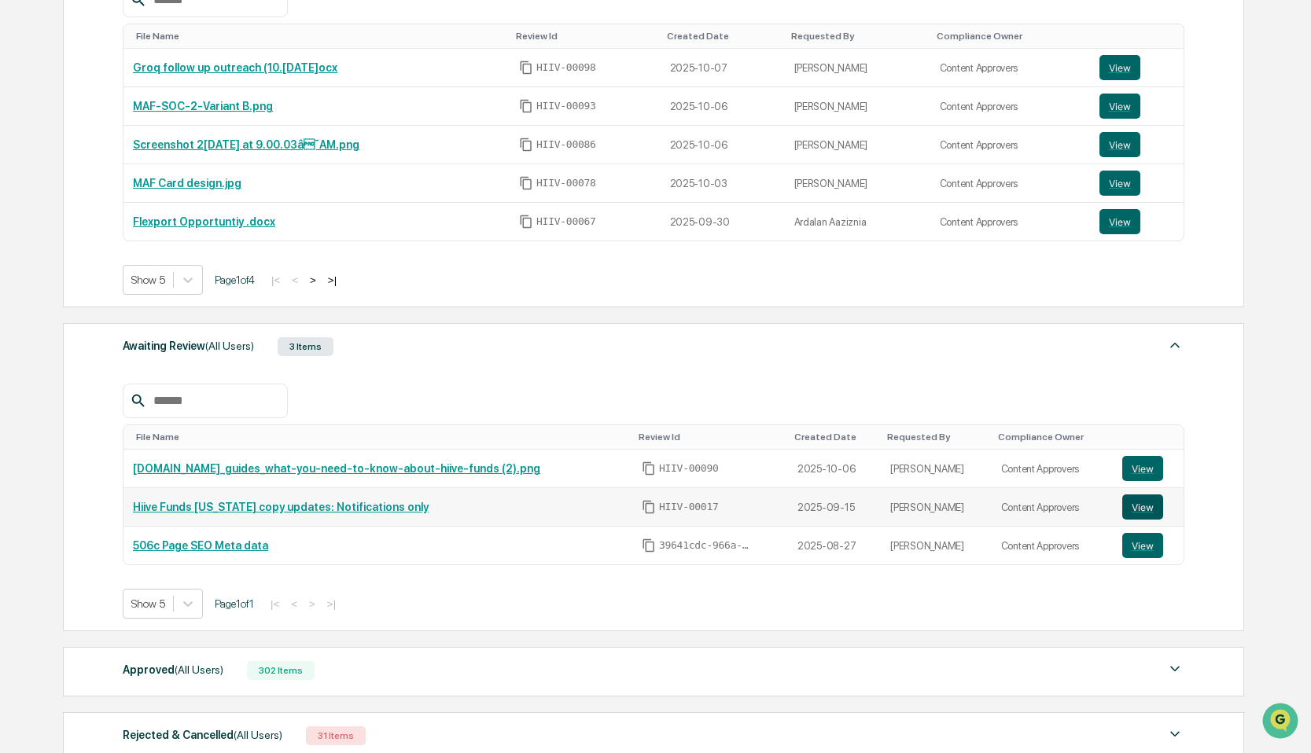
click at [1135, 513] on button "View" at bounding box center [1142, 506] width 41 height 25
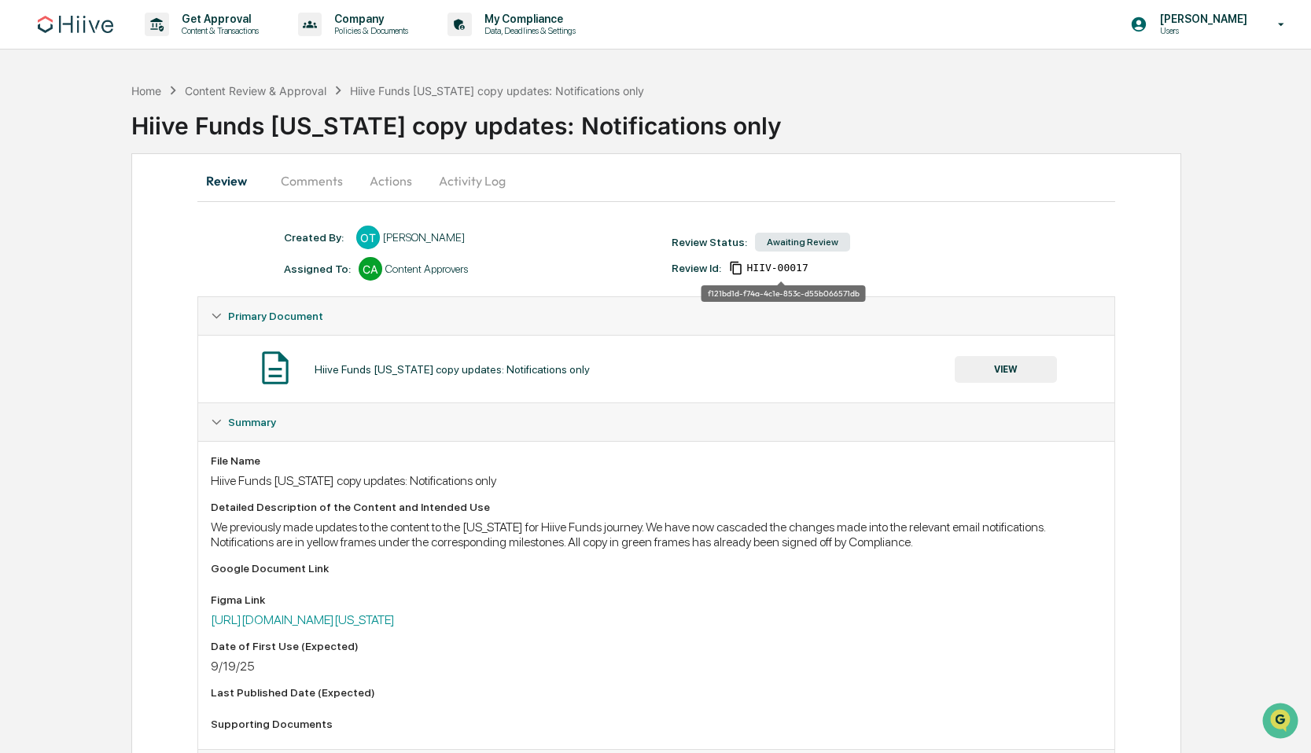
click at [788, 270] on span "HIIV-00017" at bounding box center [776, 268] width 61 height 13
copy div "HIIV-00017 Primary Document"
